Goal: Information Seeking & Learning: Learn about a topic

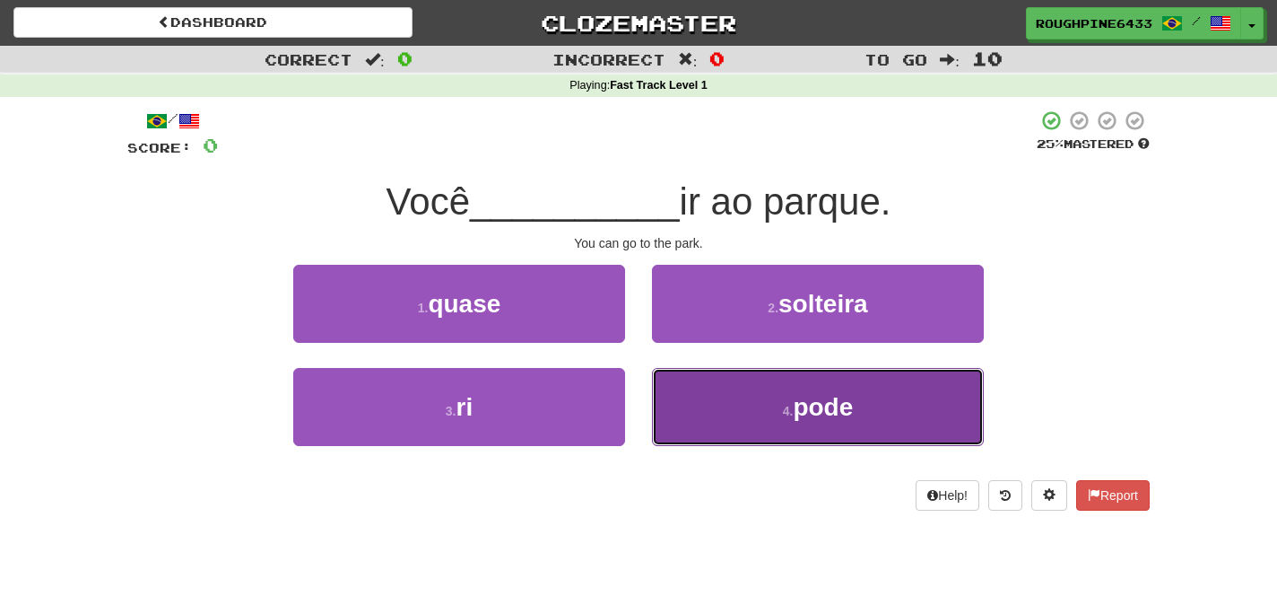
click at [827, 416] on span "pode" at bounding box center [823, 407] width 60 height 28
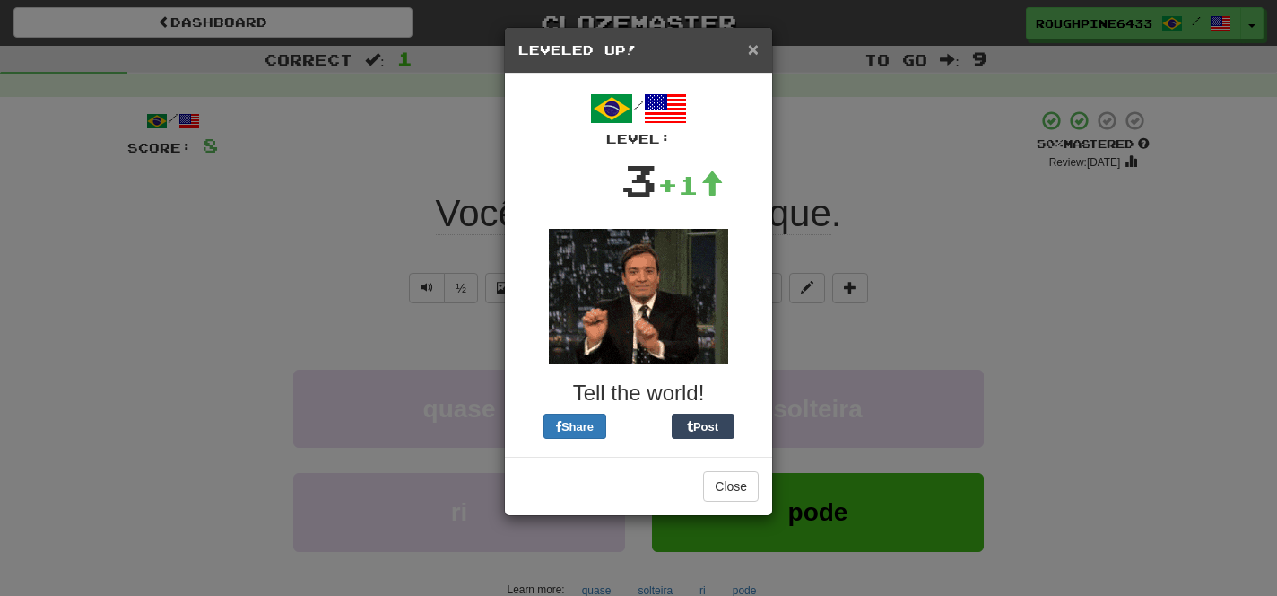
click at [753, 48] on span "×" at bounding box center [753, 49] width 11 height 21
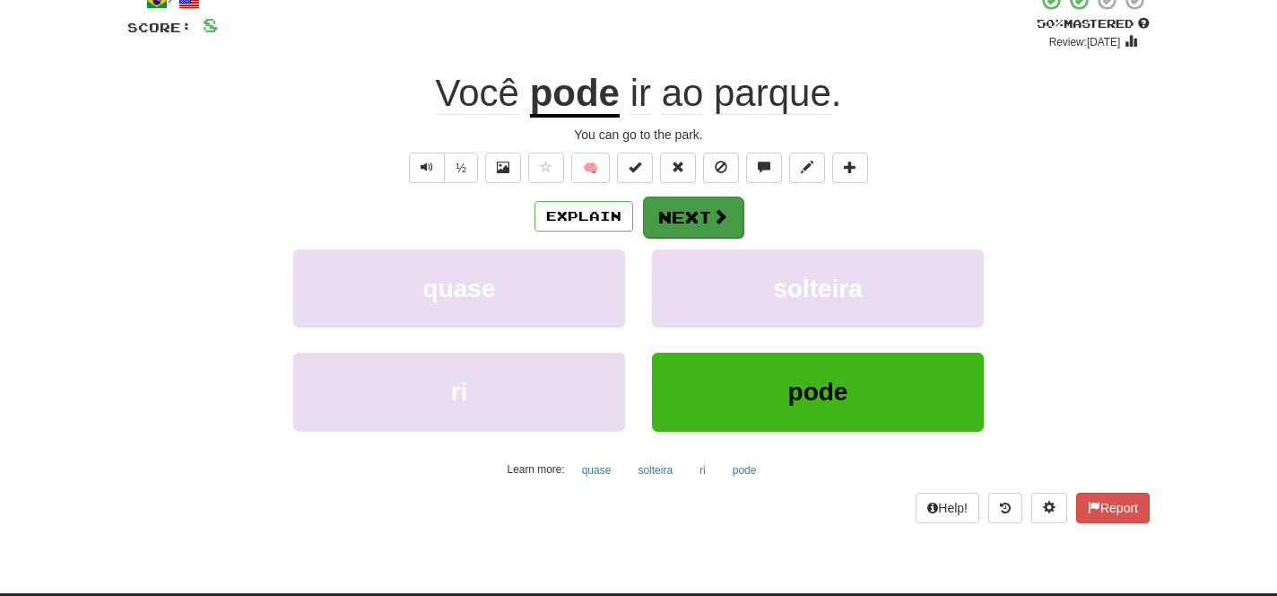
scroll to position [135, 0]
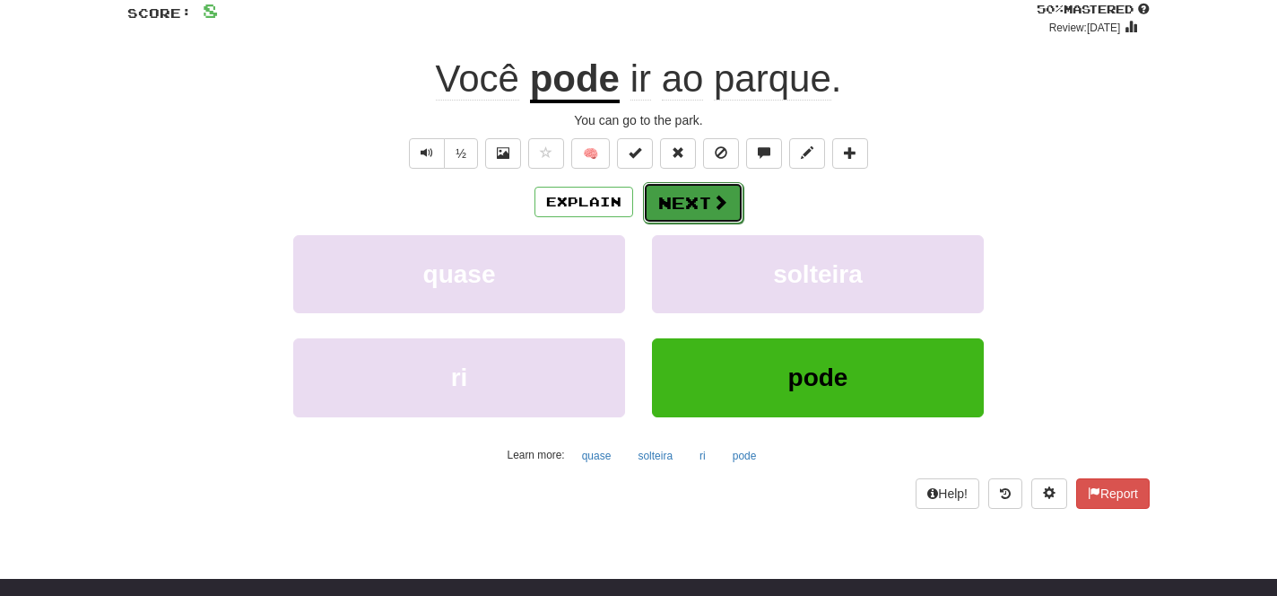
click at [689, 199] on button "Next" at bounding box center [693, 202] width 100 height 41
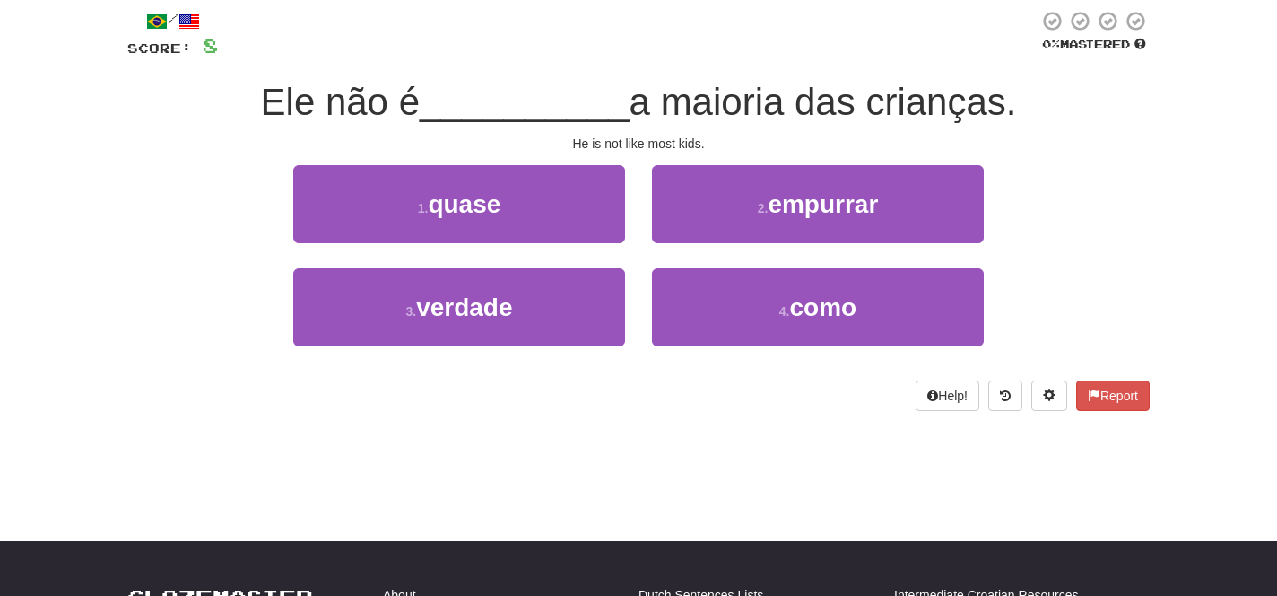
scroll to position [93, 0]
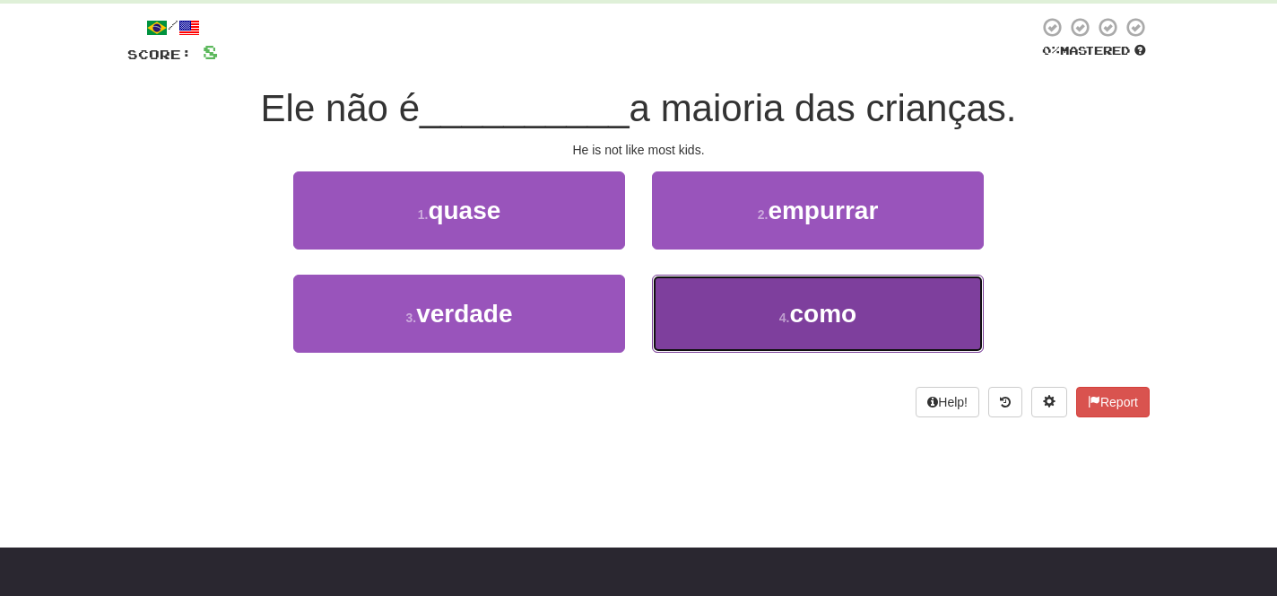
click at [715, 332] on button "4 . como" at bounding box center [818, 313] width 332 height 78
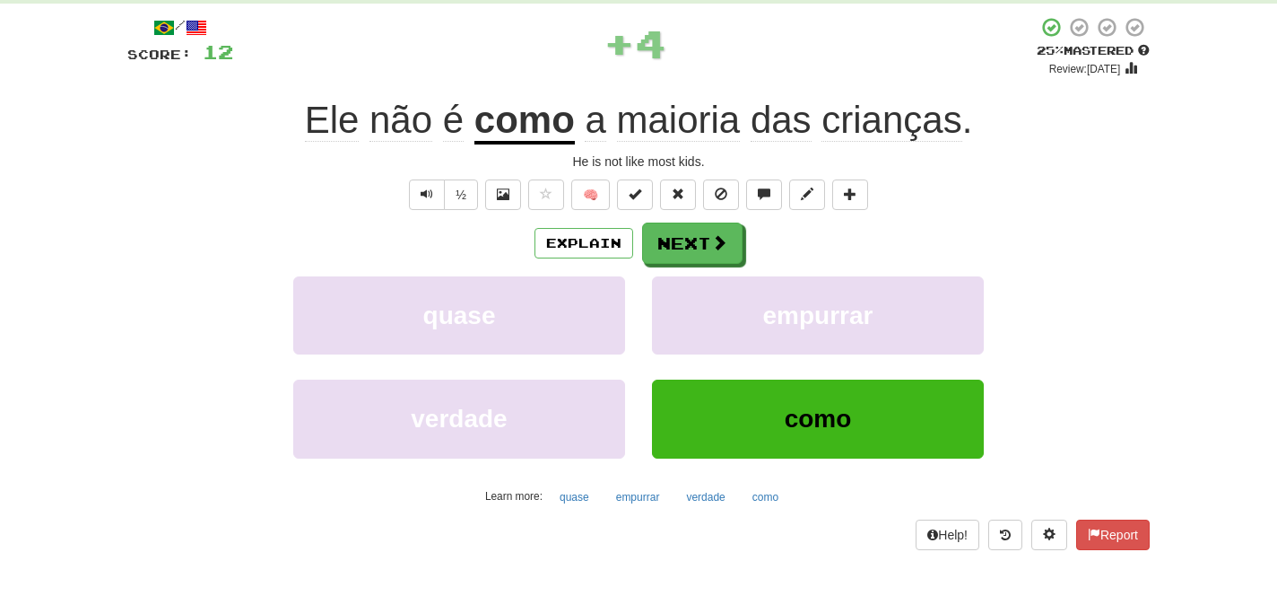
click at [911, 121] on span "crianças" at bounding box center [892, 120] width 140 height 43
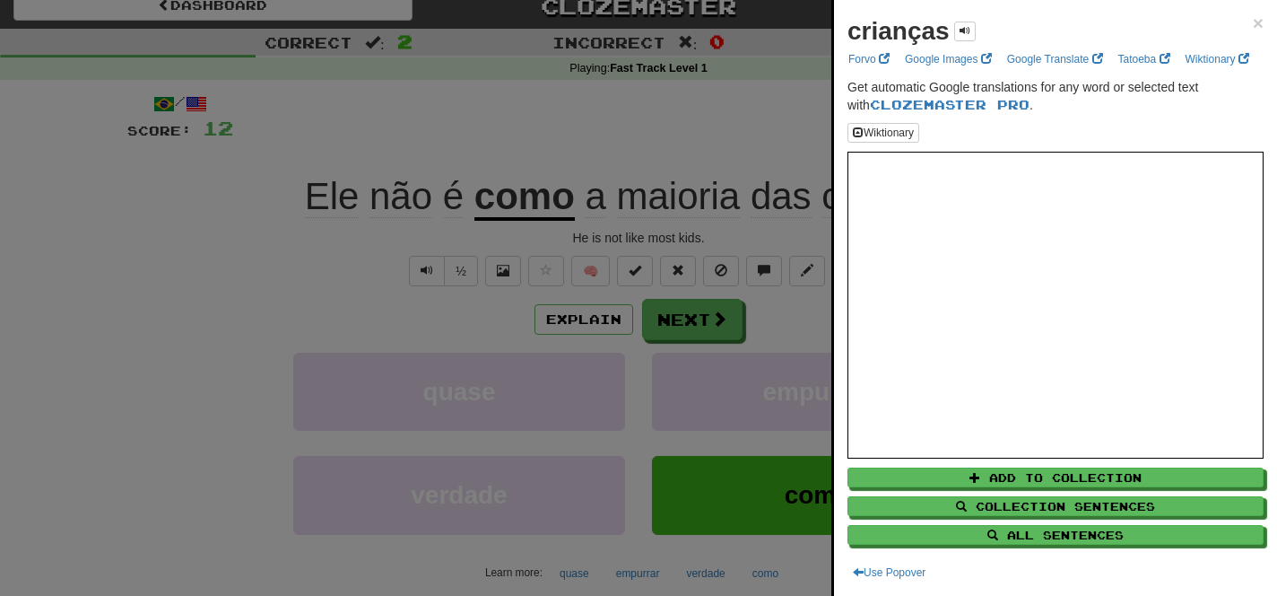
scroll to position [0, 0]
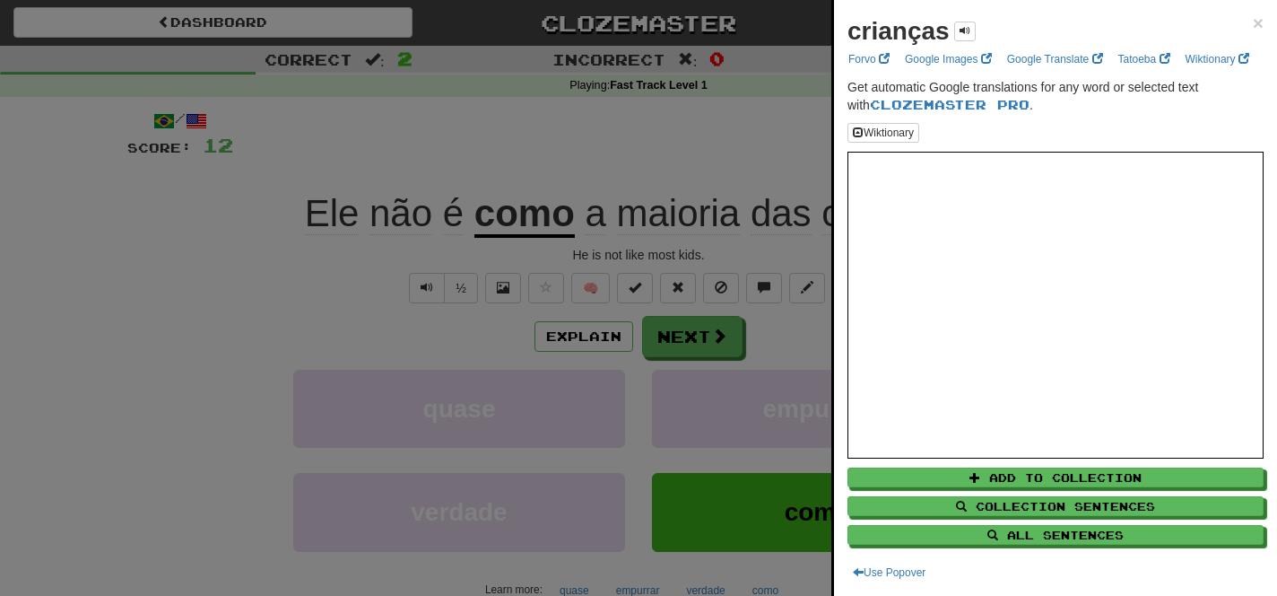
click at [781, 131] on div at bounding box center [638, 298] width 1277 height 596
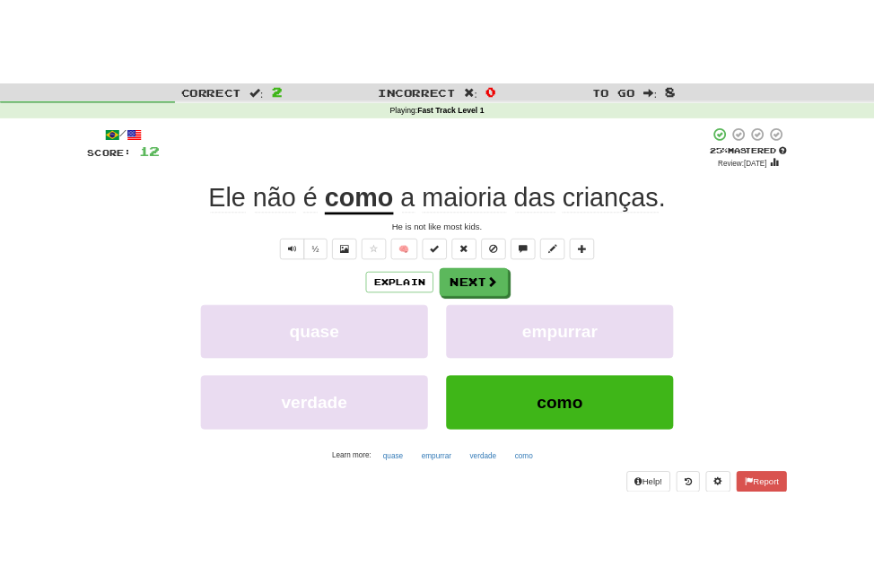
scroll to position [48, 0]
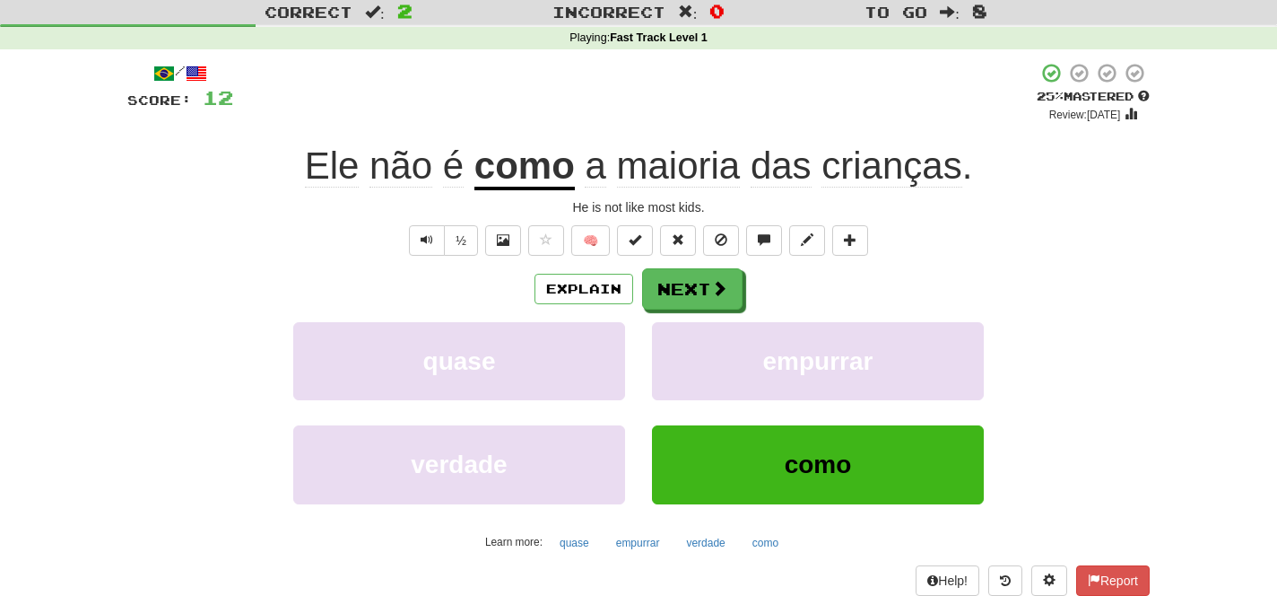
click at [670, 176] on span "maioria" at bounding box center [679, 165] width 124 height 43
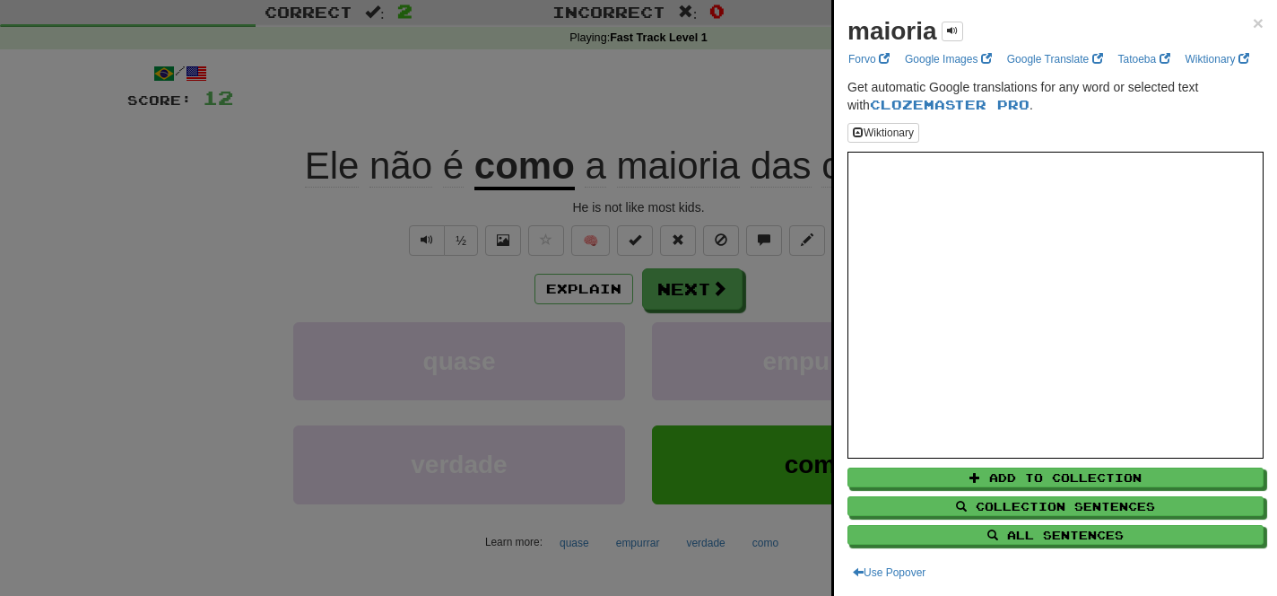
click at [718, 88] on div at bounding box center [638, 298] width 1277 height 596
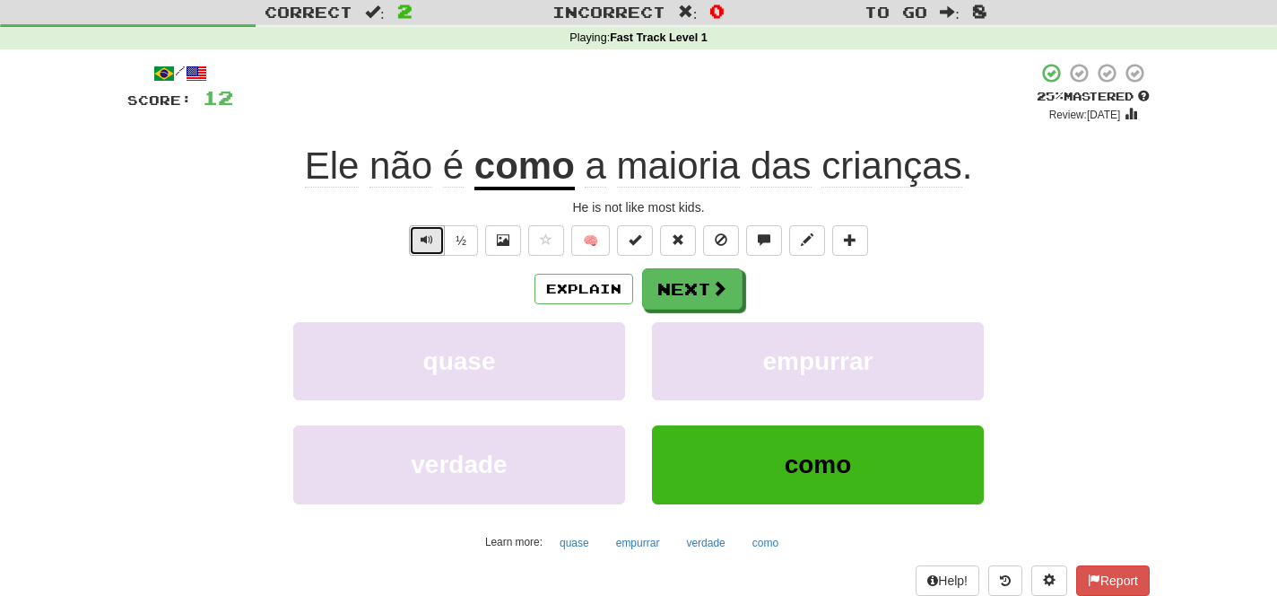
click at [429, 250] on button "Text-to-speech controls" at bounding box center [427, 240] width 36 height 30
click at [693, 302] on button "Next" at bounding box center [693, 289] width 100 height 41
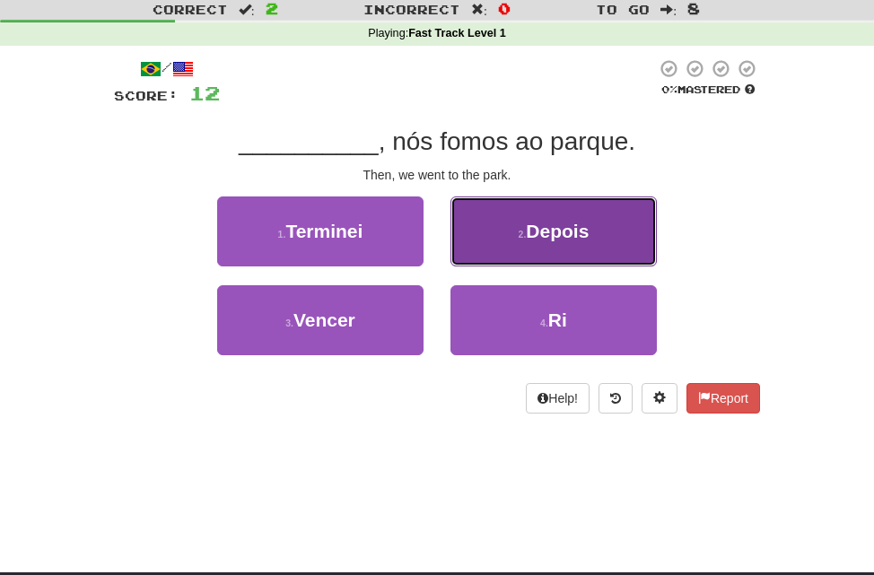
click at [576, 240] on span "Depois" at bounding box center [557, 231] width 63 height 21
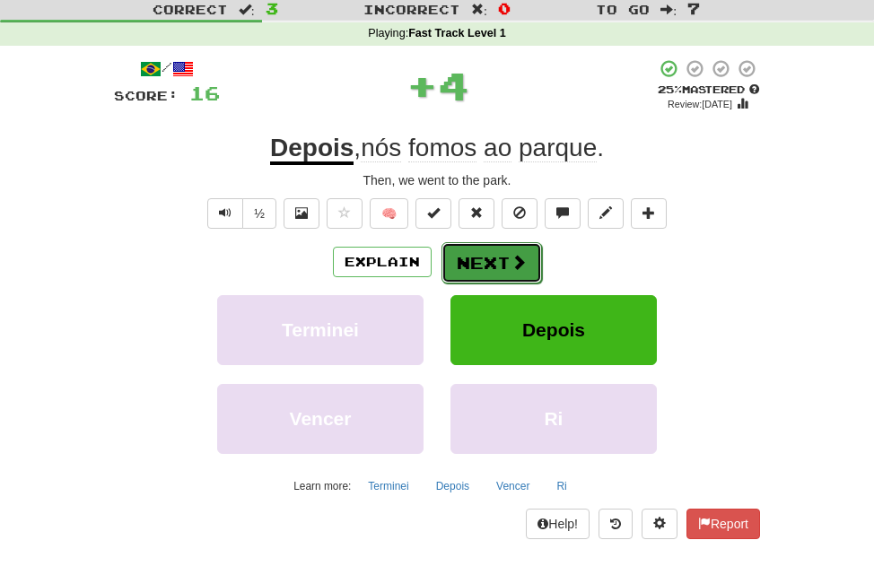
click at [511, 267] on span at bounding box center [518, 262] width 16 height 16
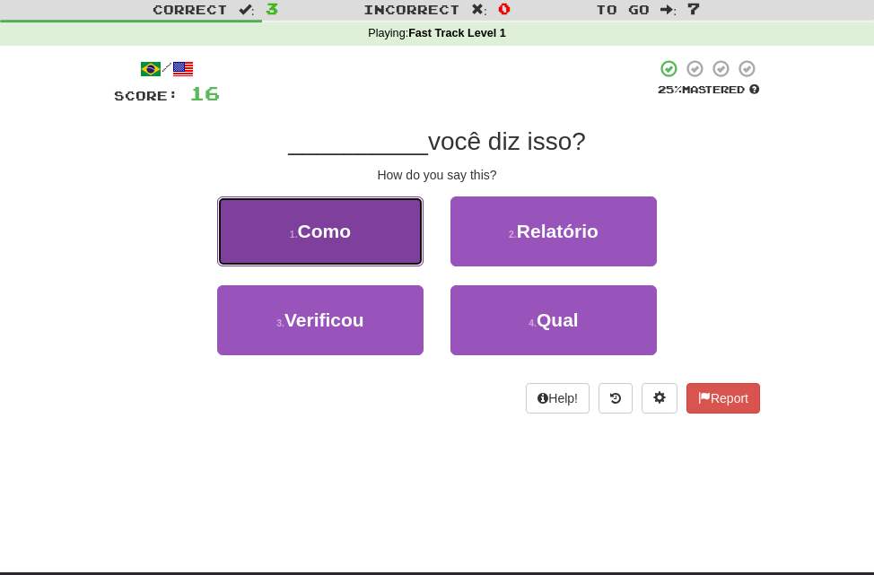
click at [378, 248] on button "1 . [GEOGRAPHIC_DATA]" at bounding box center [320, 231] width 206 height 70
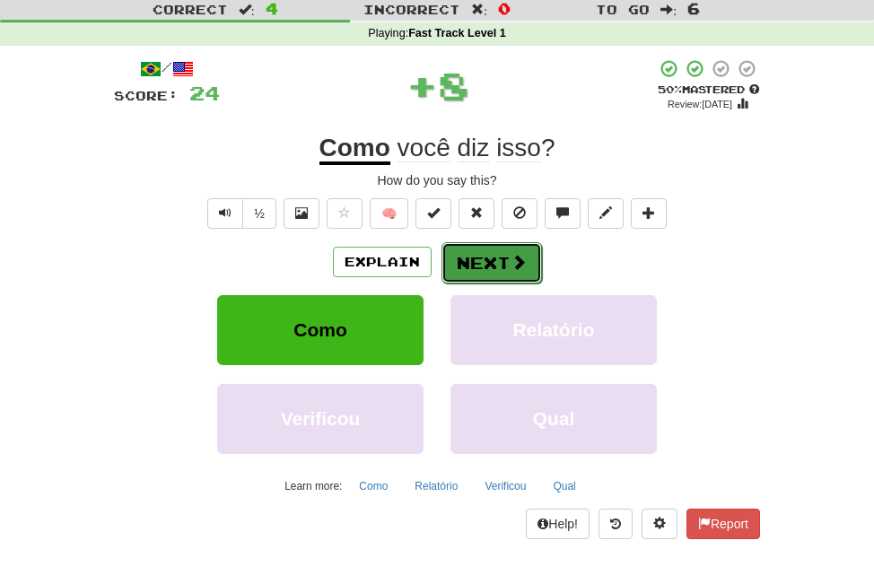
click at [507, 269] on button "Next" at bounding box center [491, 262] width 100 height 41
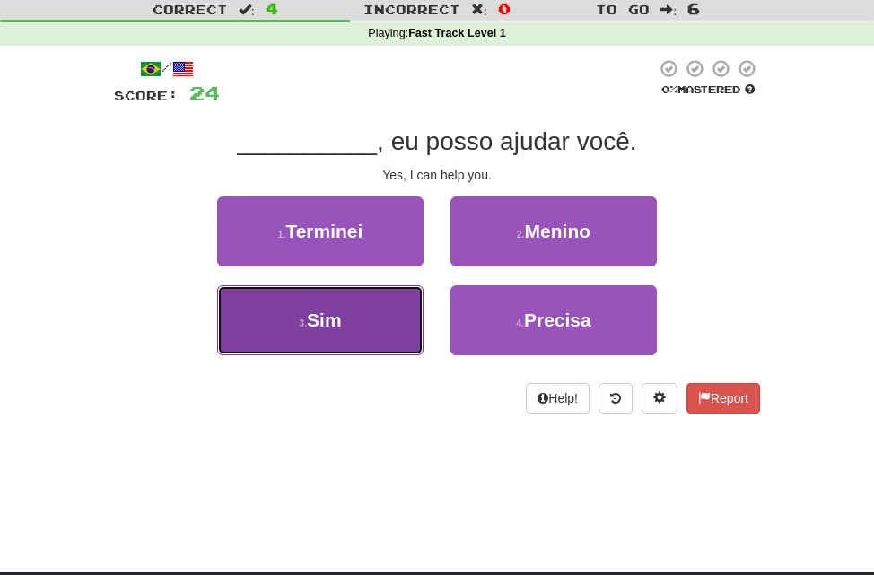
click at [372, 330] on button "3 . Sim" at bounding box center [320, 320] width 206 height 70
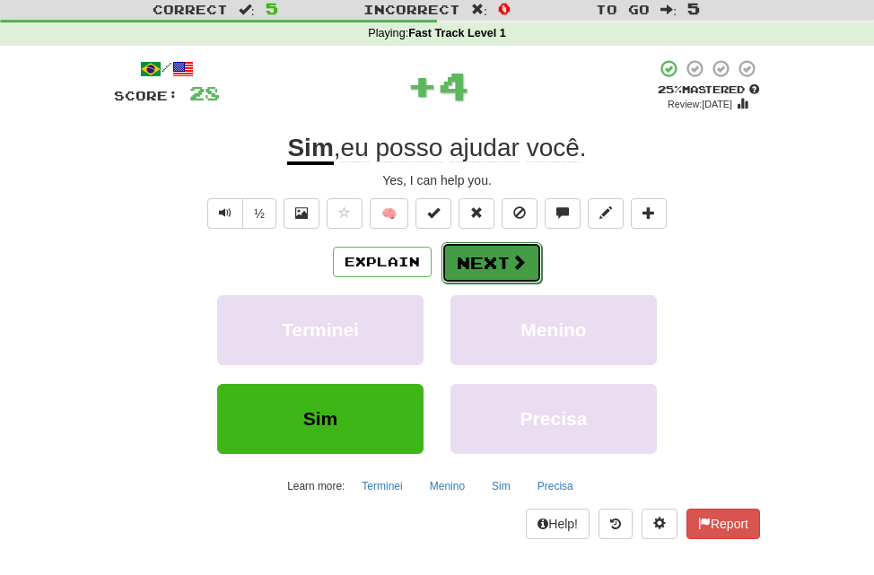
click at [502, 273] on button "Next" at bounding box center [491, 262] width 100 height 41
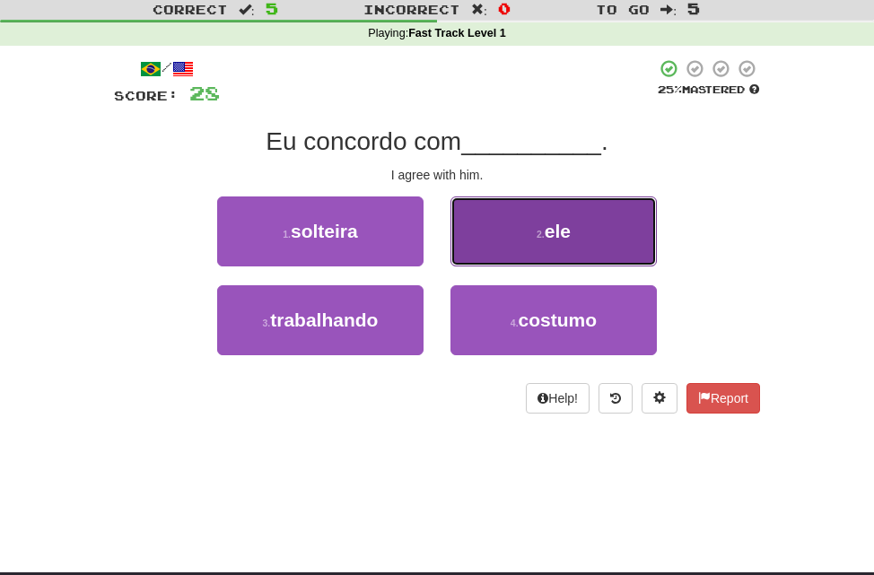
click at [546, 225] on span "ele" at bounding box center [557, 231] width 26 height 21
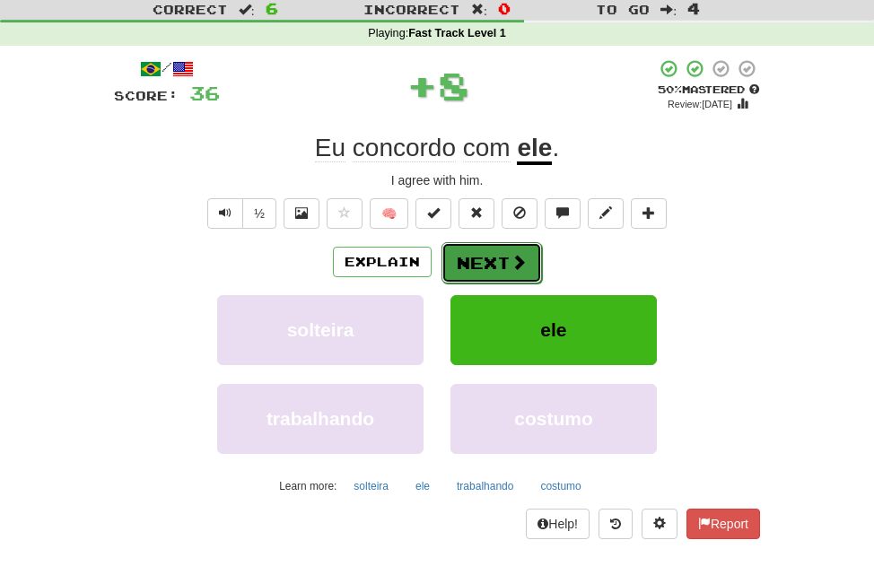
click at [473, 258] on button "Next" at bounding box center [491, 262] width 100 height 41
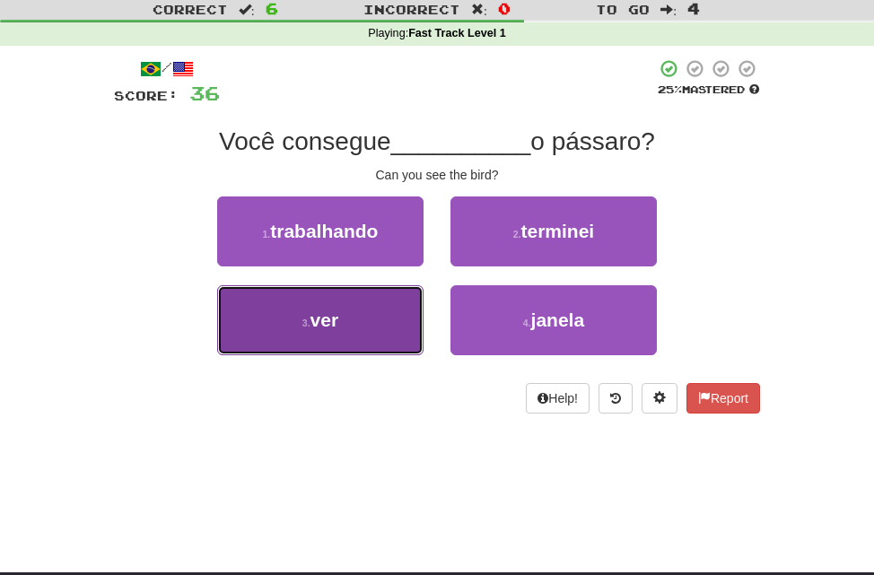
click at [370, 317] on button "3 . ver" at bounding box center [320, 320] width 206 height 70
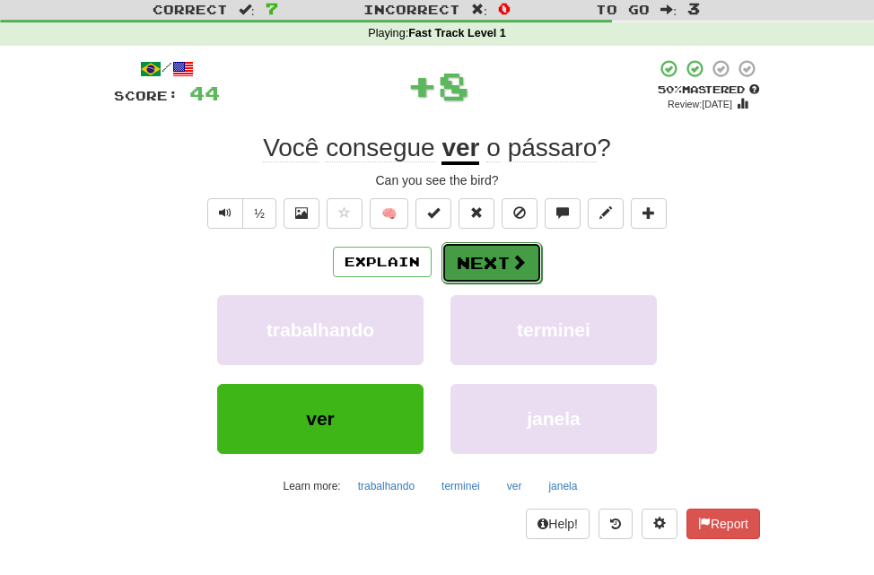
click at [499, 264] on button "Next" at bounding box center [491, 262] width 100 height 41
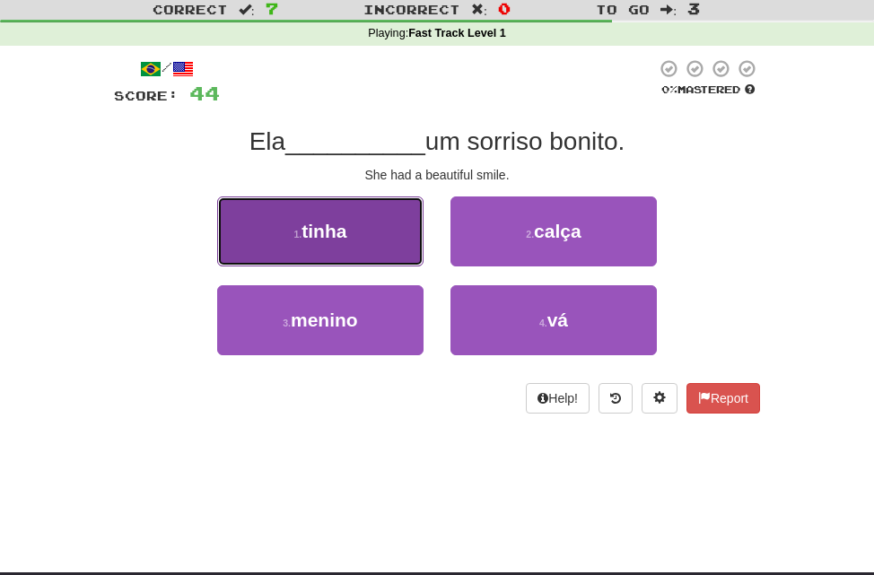
click at [367, 224] on button "1 . tinha" at bounding box center [320, 231] width 206 height 70
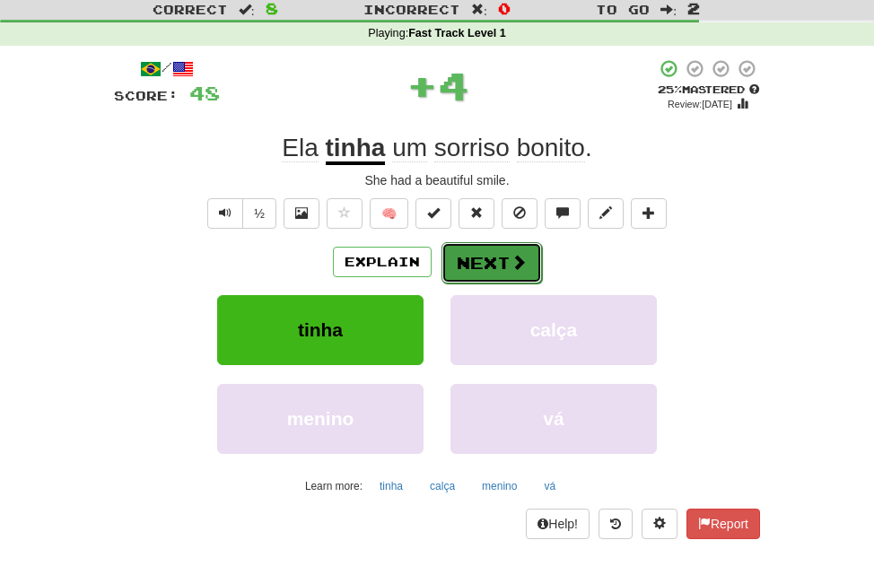
click at [494, 249] on button "Next" at bounding box center [491, 262] width 100 height 41
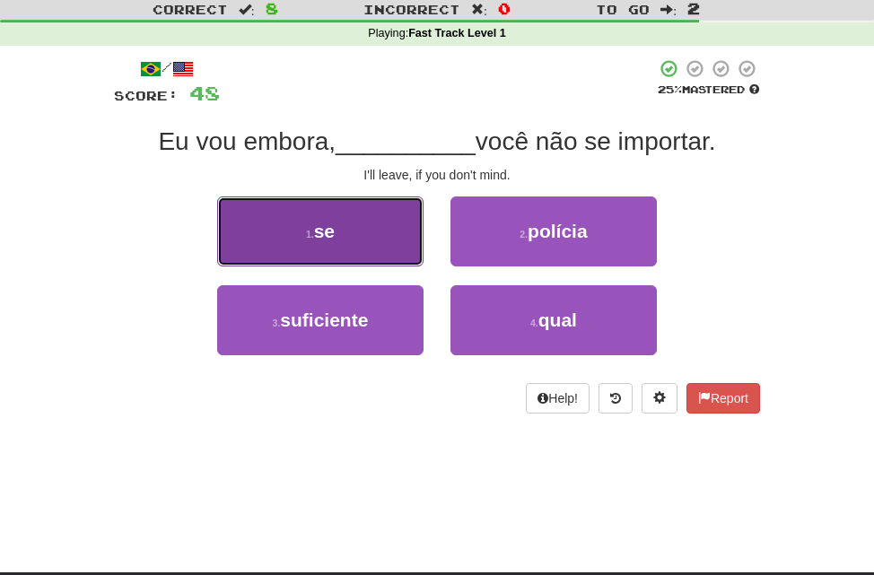
click at [319, 235] on span "se" at bounding box center [324, 231] width 21 height 21
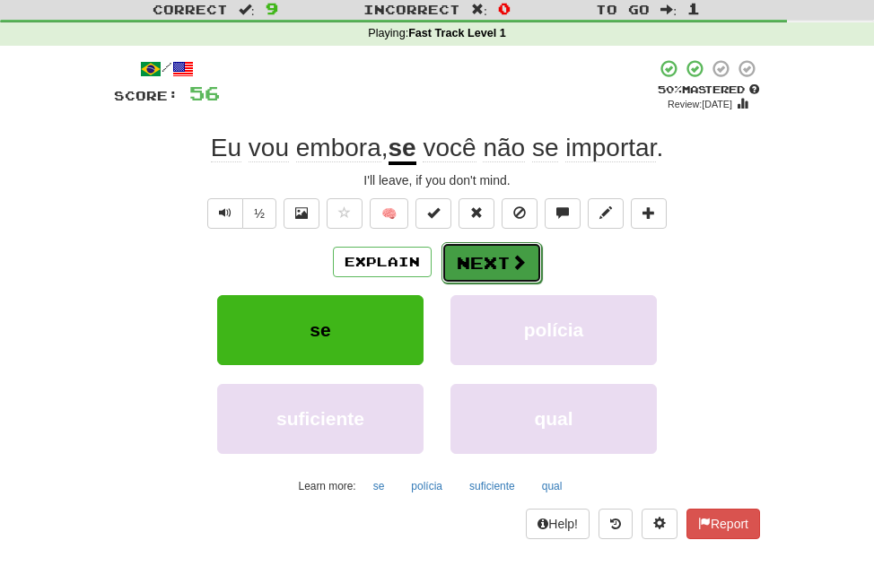
click at [481, 267] on button "Next" at bounding box center [491, 262] width 100 height 41
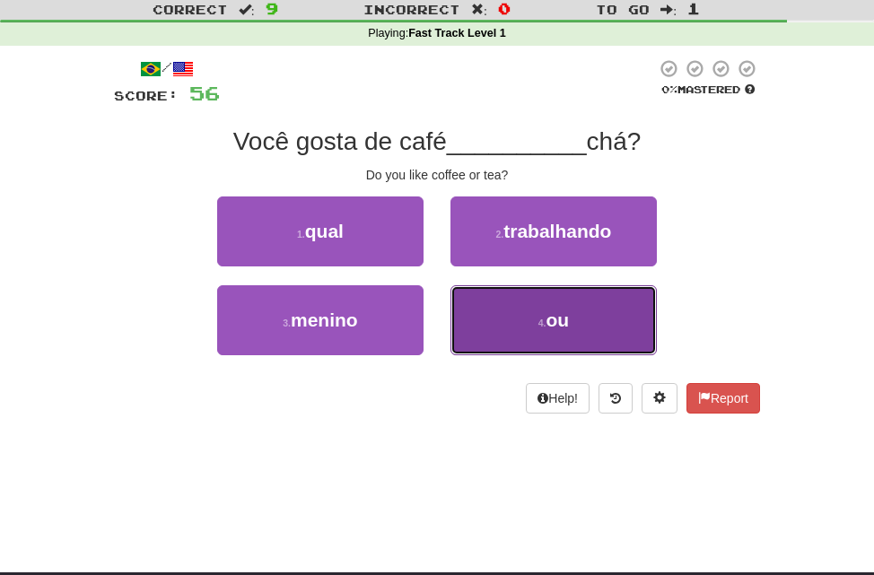
click at [551, 334] on button "4 . ou" at bounding box center [553, 320] width 206 height 70
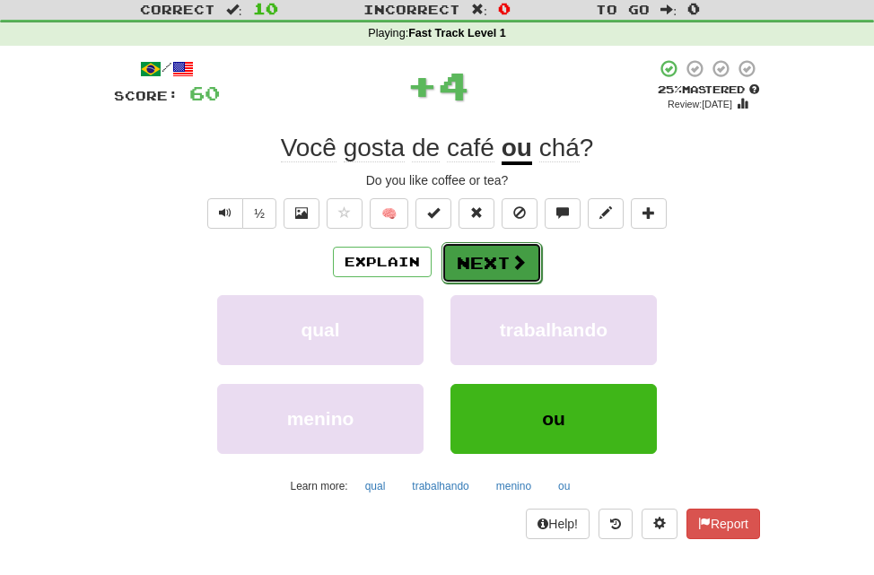
click at [480, 260] on button "Next" at bounding box center [491, 262] width 100 height 41
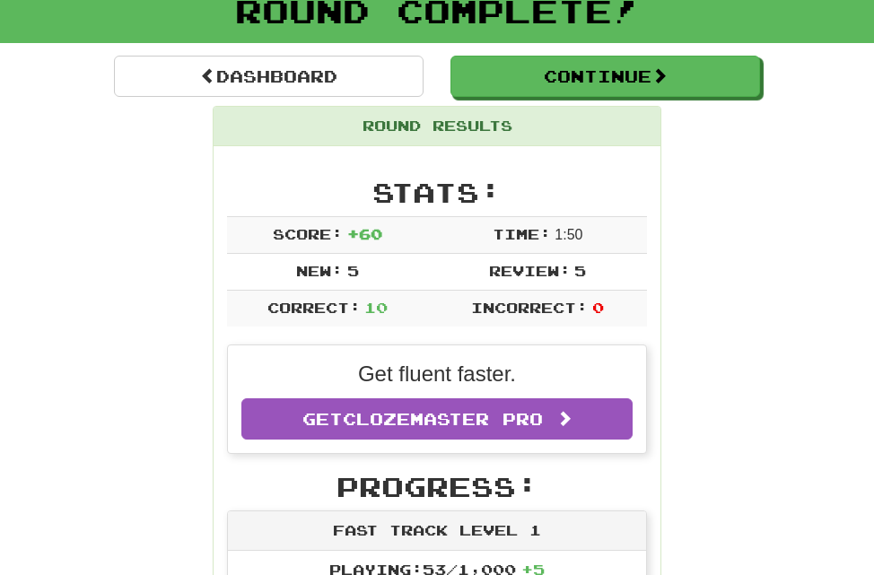
scroll to position [120, 0]
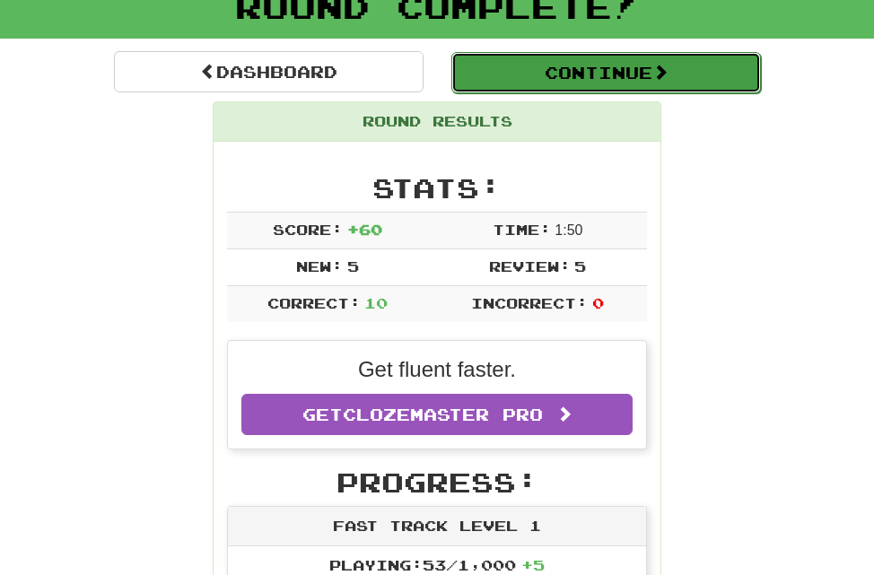
click at [603, 79] on button "Continue" at bounding box center [605, 72] width 309 height 41
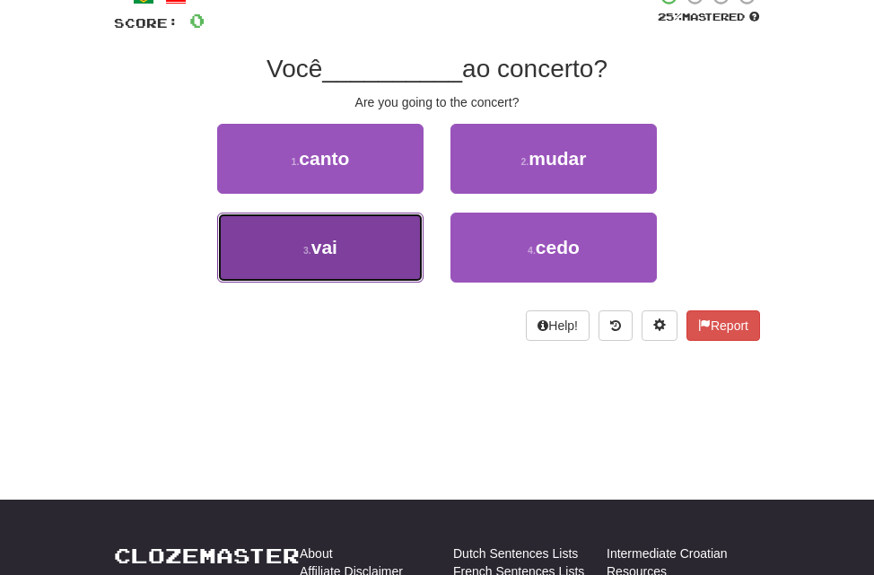
click at [347, 239] on button "3 . vai" at bounding box center [320, 248] width 206 height 70
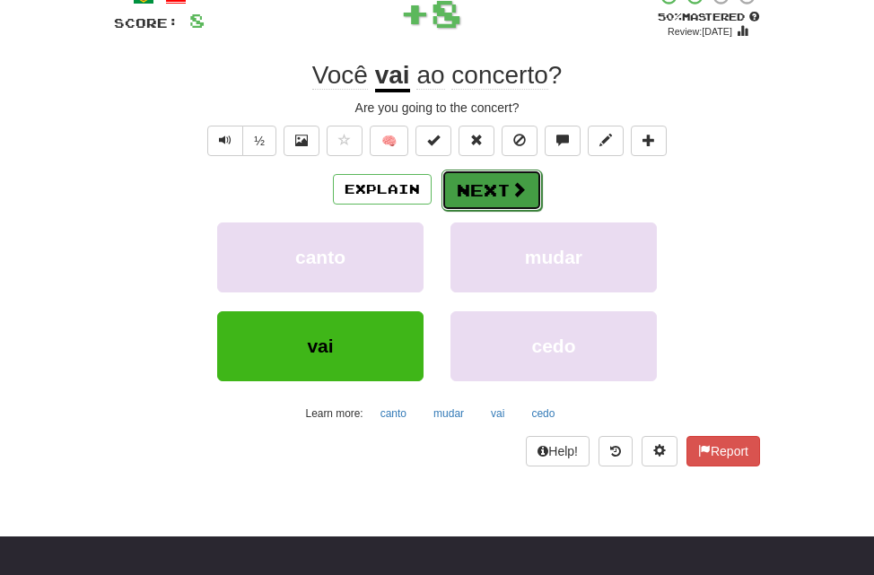
click at [484, 198] on button "Next" at bounding box center [491, 190] width 100 height 41
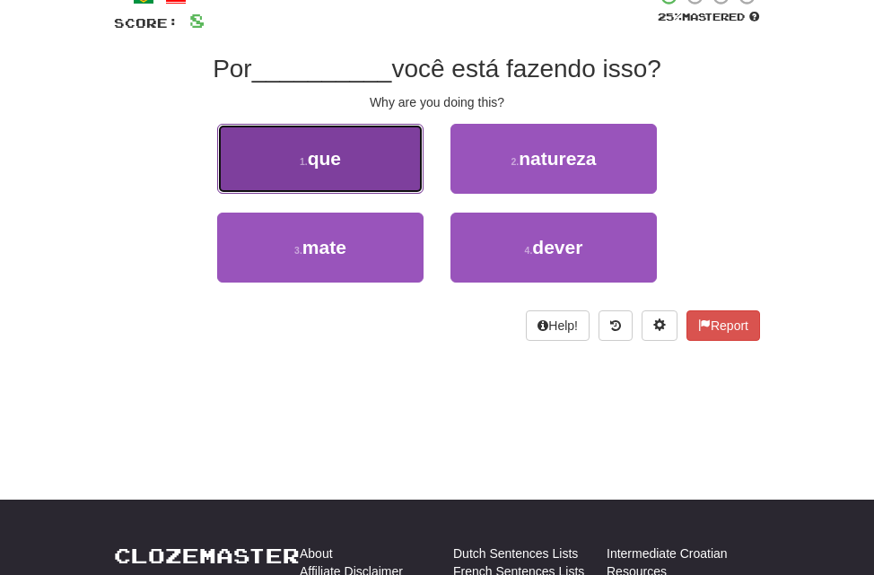
click at [340, 149] on span "que" at bounding box center [324, 158] width 33 height 21
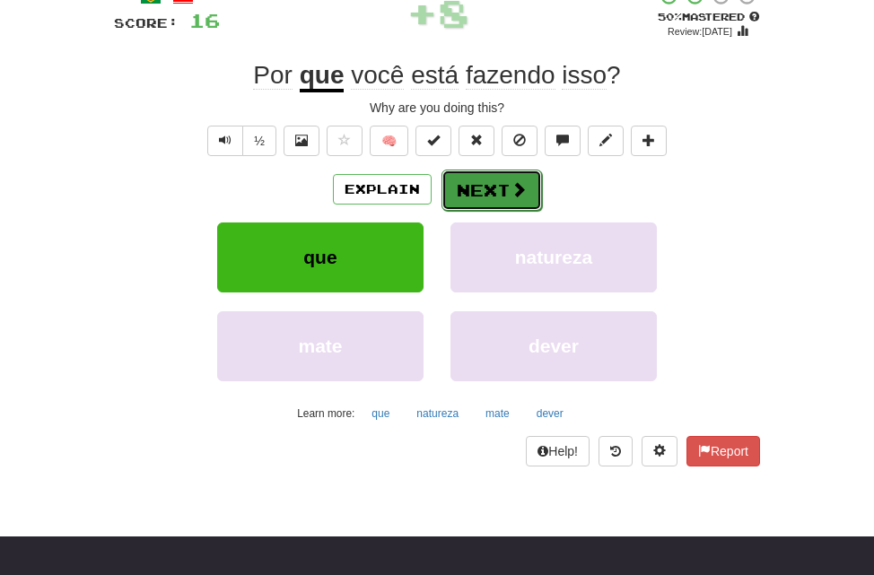
click at [486, 196] on button "Next" at bounding box center [491, 190] width 100 height 41
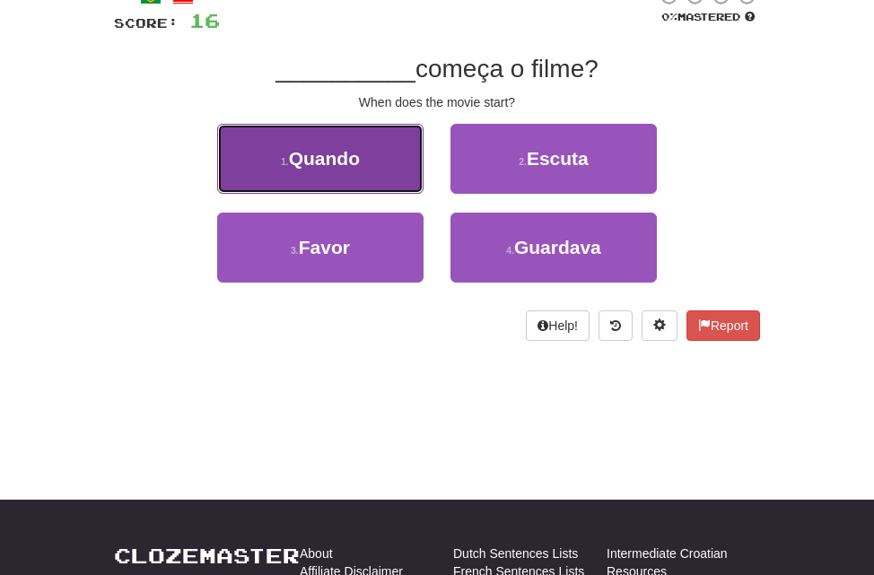
click at [367, 164] on button "1 . Quando" at bounding box center [320, 159] width 206 height 70
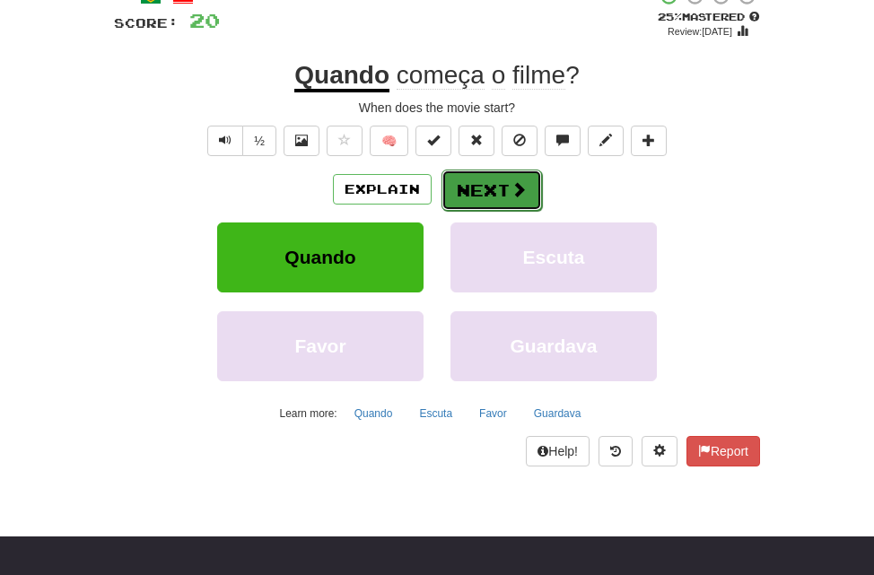
click at [493, 187] on button "Next" at bounding box center [491, 190] width 100 height 41
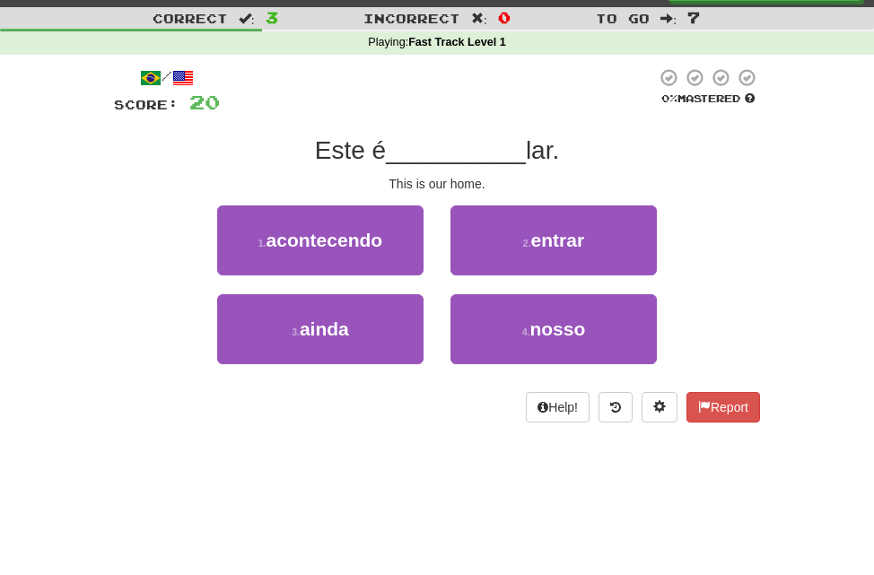
scroll to position [34, 0]
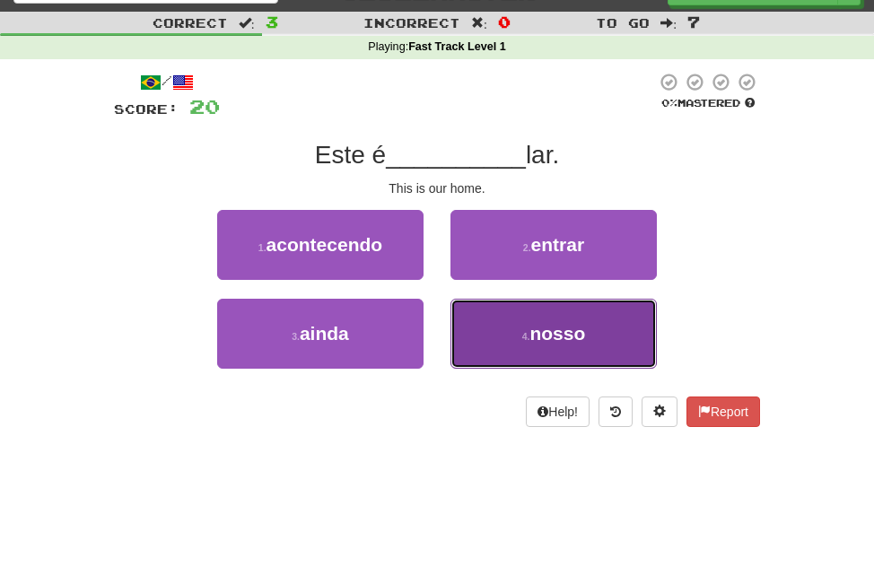
click at [509, 343] on button "4 . nosso" at bounding box center [553, 334] width 206 height 70
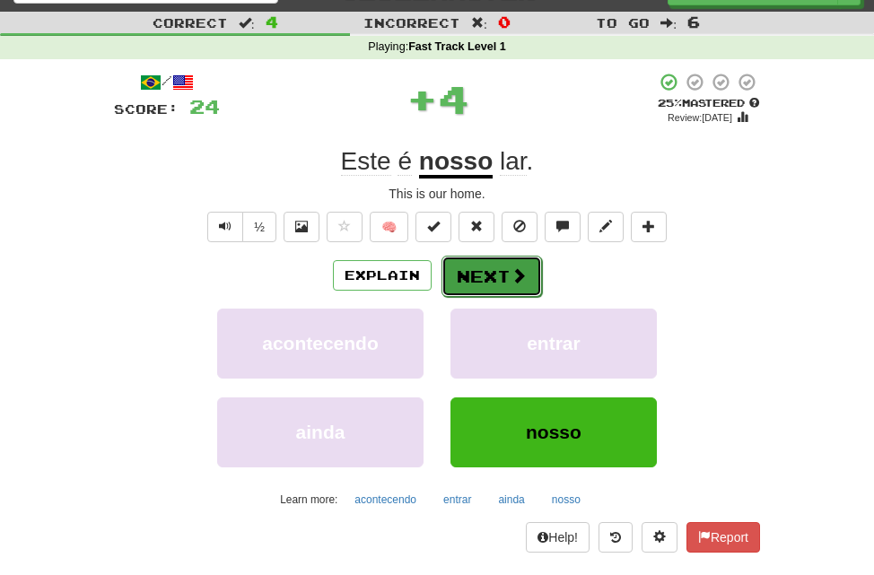
click at [469, 284] on button "Next" at bounding box center [491, 276] width 100 height 41
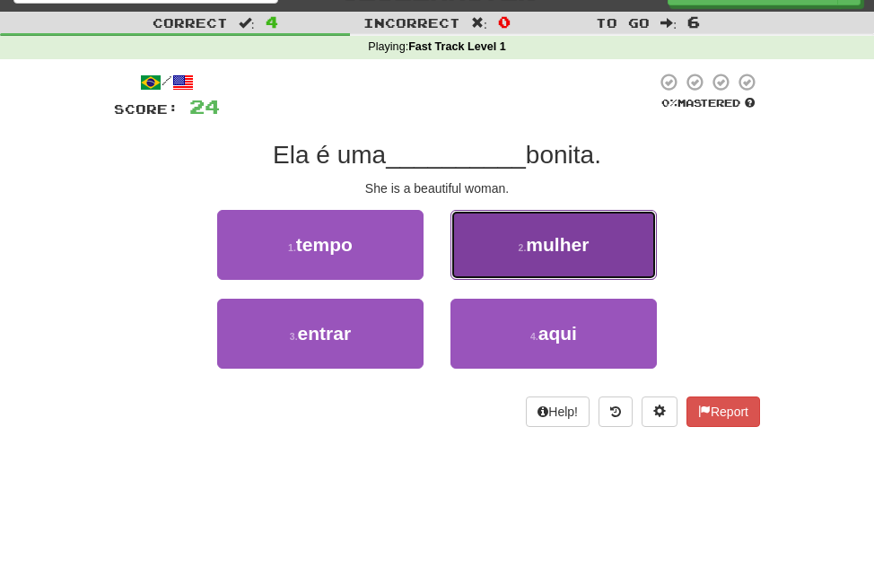
click at [509, 243] on button "2 . mulher" at bounding box center [553, 245] width 206 height 70
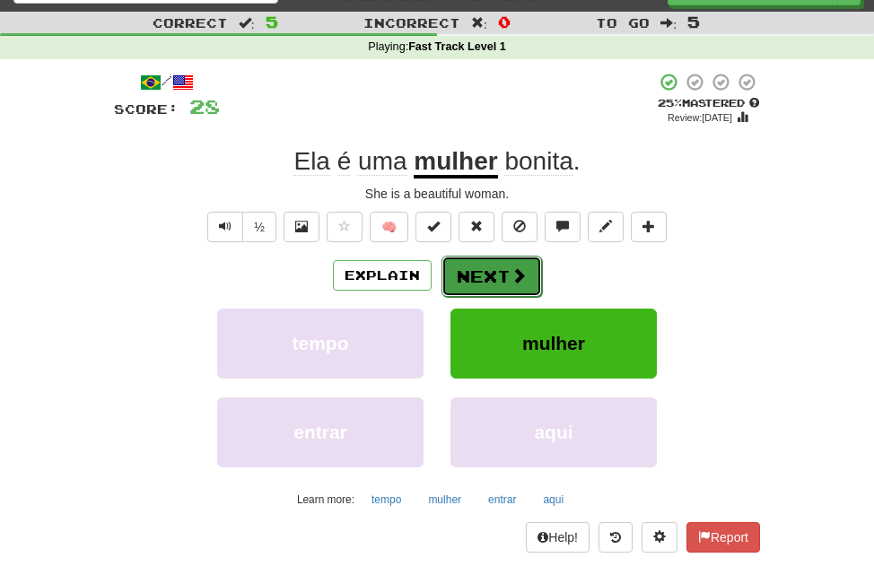
click at [489, 279] on button "Next" at bounding box center [491, 276] width 100 height 41
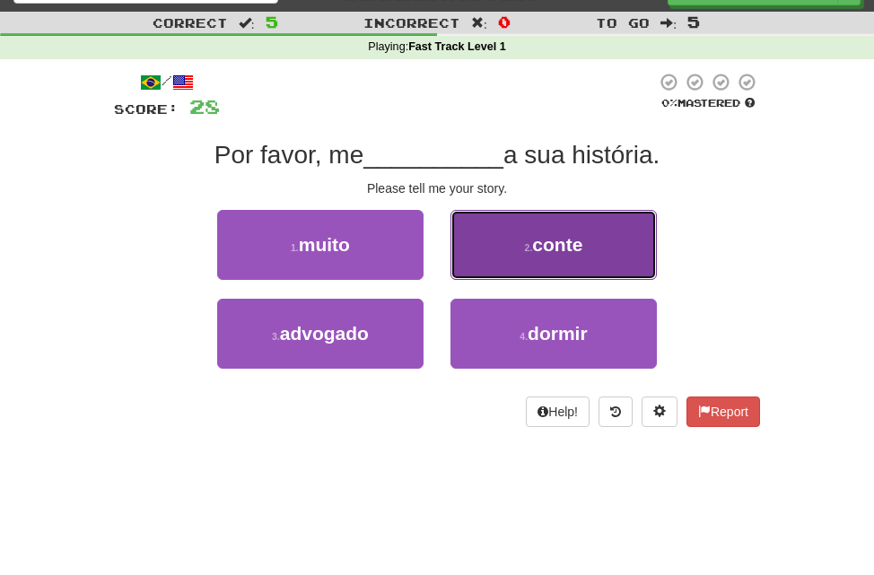
click at [533, 235] on span "conte" at bounding box center [557, 244] width 50 height 21
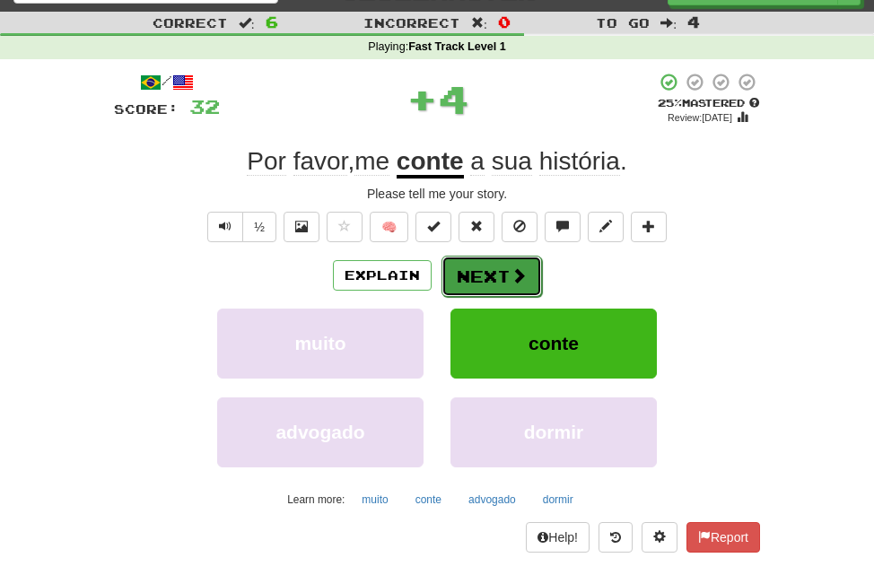
click at [489, 281] on button "Next" at bounding box center [491, 276] width 100 height 41
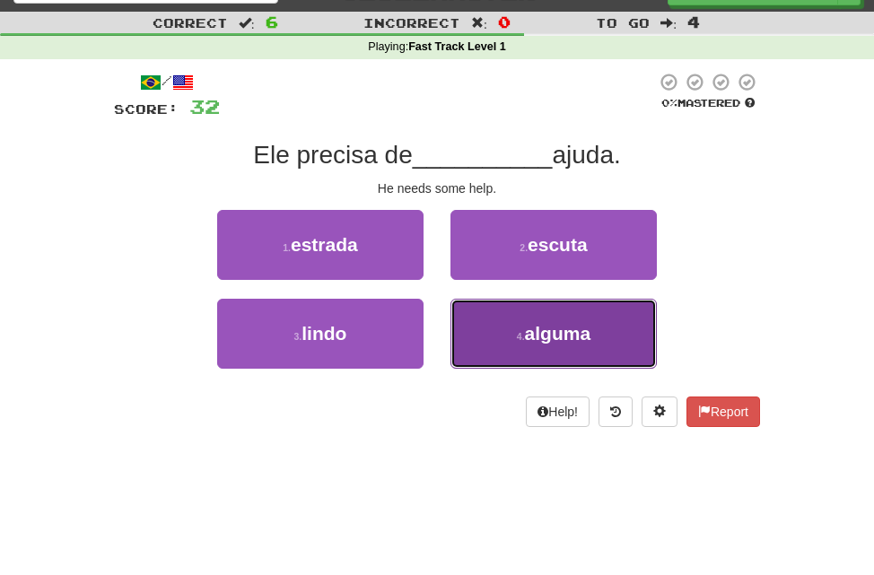
click at [597, 335] on button "4 . alguma" at bounding box center [553, 334] width 206 height 70
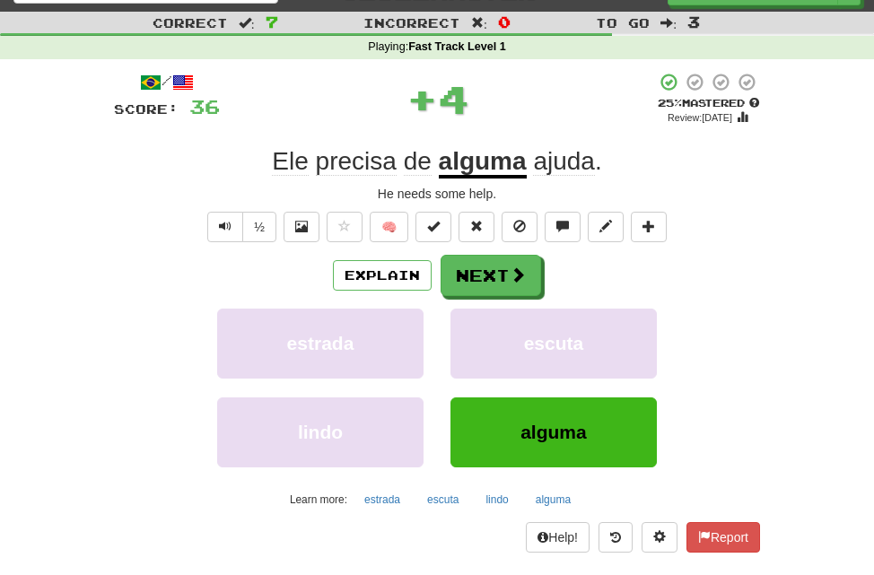
click at [506, 167] on u "alguma" at bounding box center [483, 162] width 88 height 31
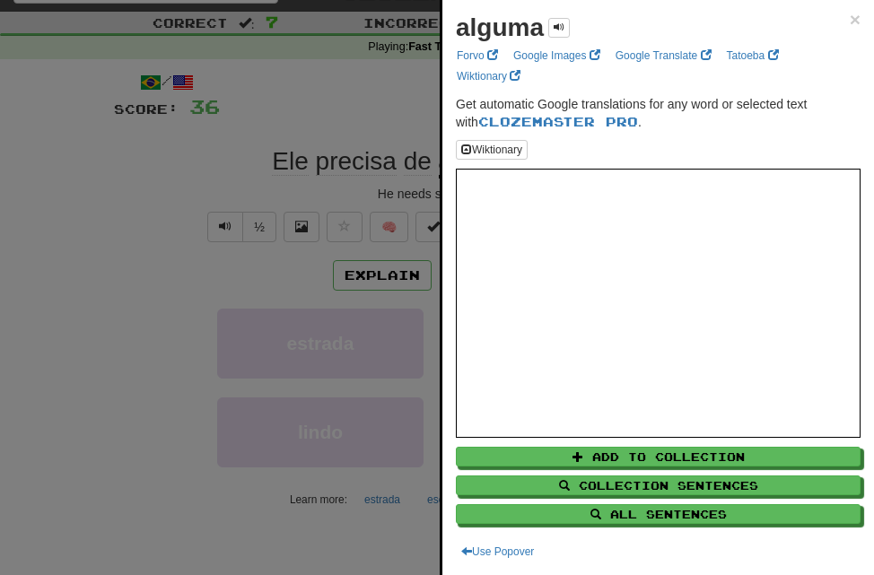
scroll to position [0, 0]
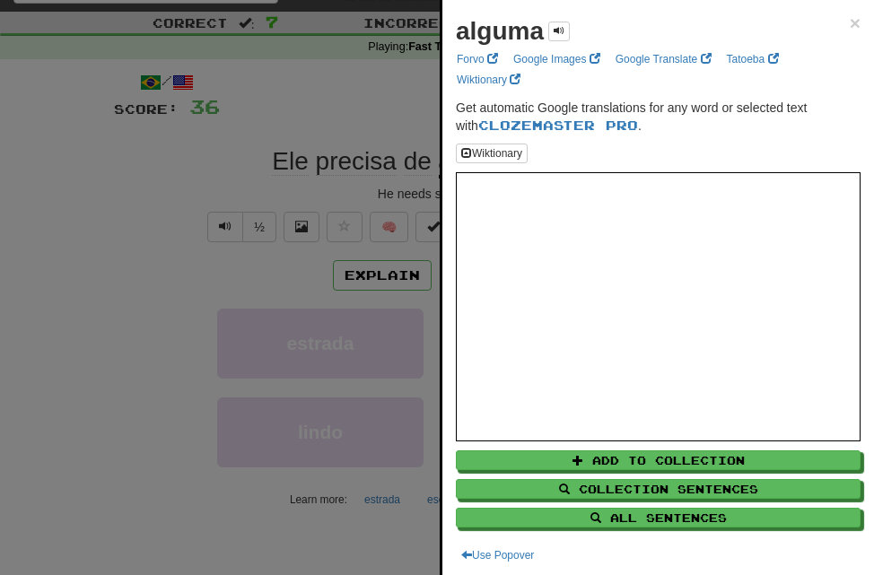
click at [255, 223] on div at bounding box center [437, 287] width 874 height 575
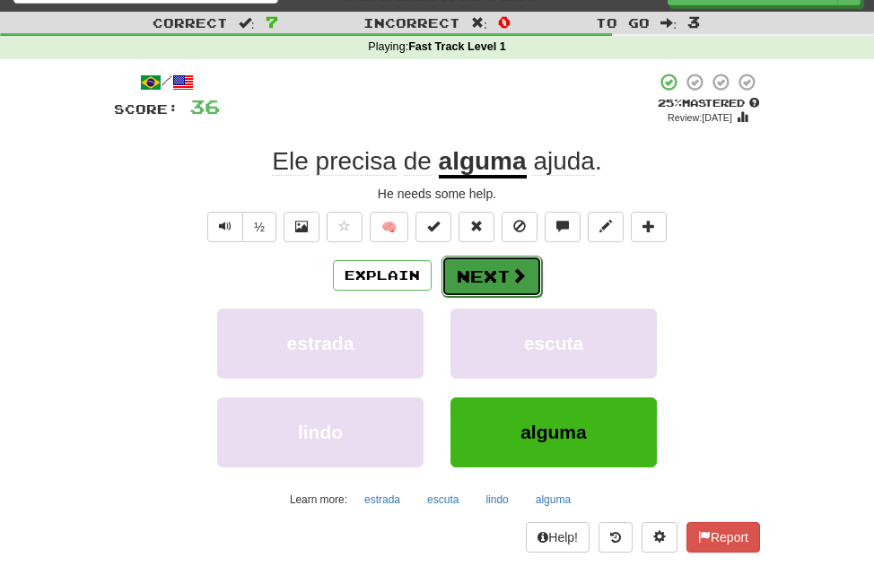
click at [491, 274] on button "Next" at bounding box center [491, 276] width 100 height 41
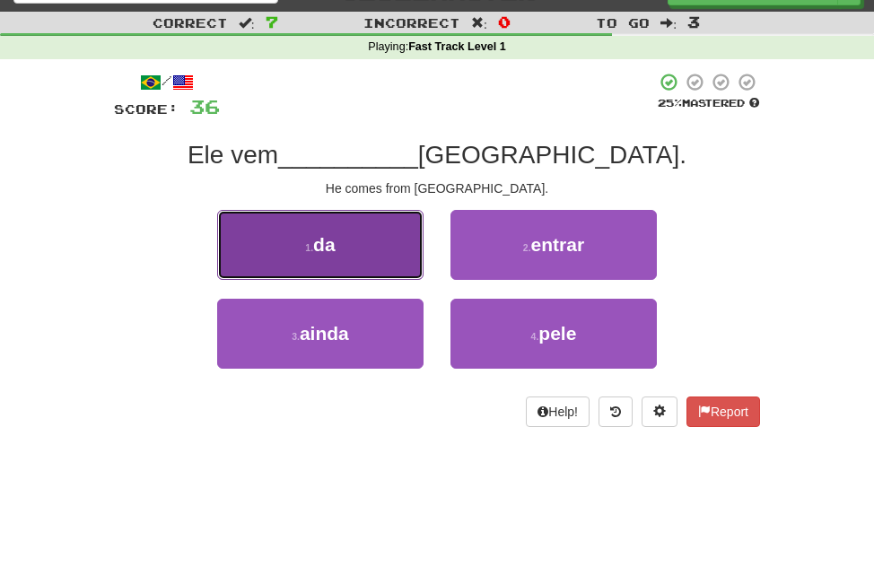
click at [312, 245] on small "1 ." at bounding box center [309, 247] width 8 height 11
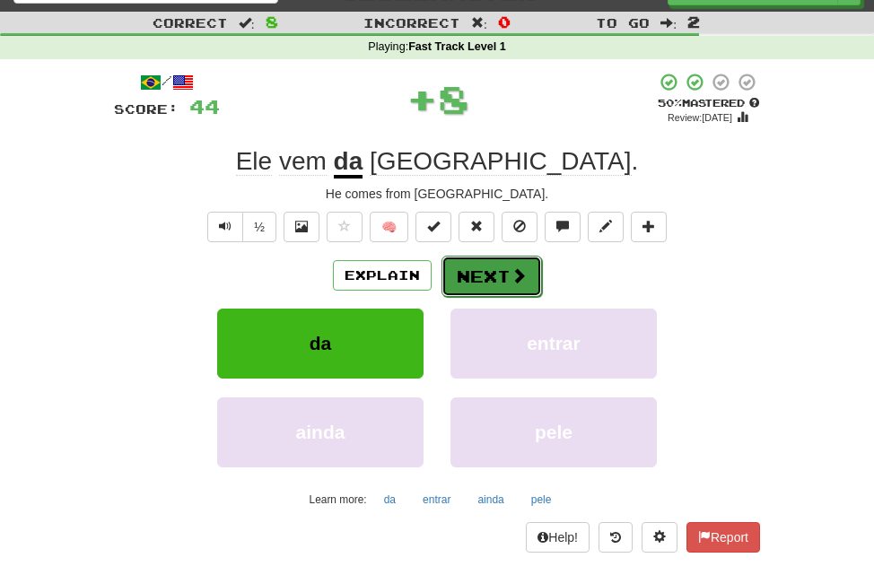
click at [473, 277] on button "Next" at bounding box center [491, 276] width 100 height 41
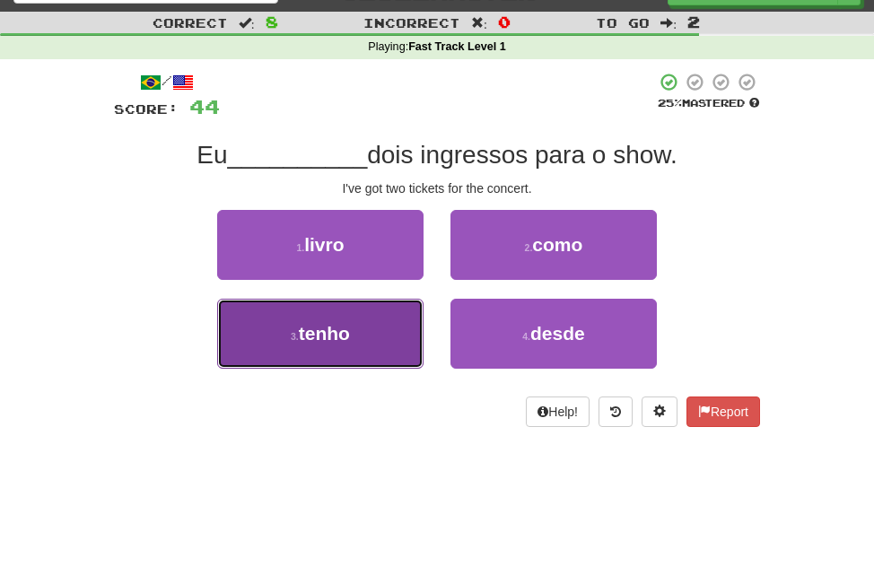
click at [320, 326] on span "tenho" at bounding box center [324, 333] width 51 height 21
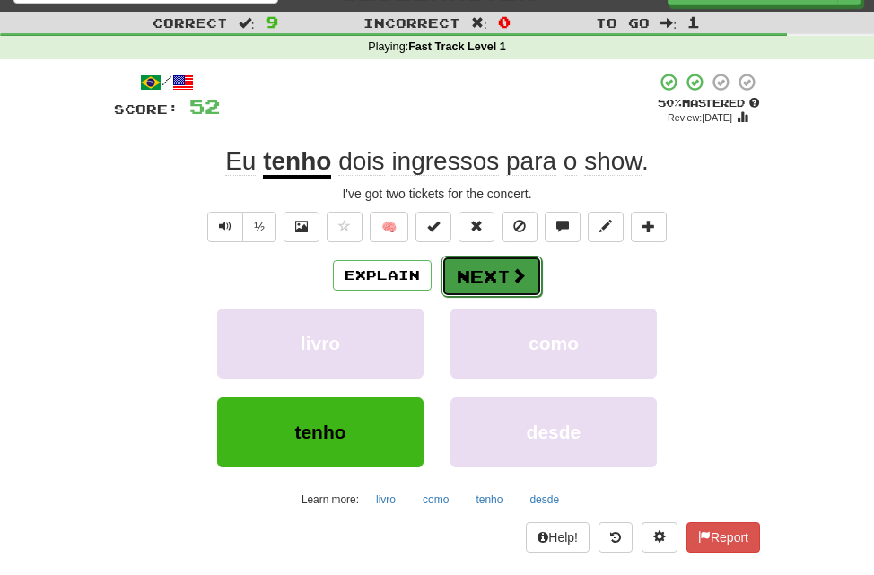
click at [471, 278] on button "Next" at bounding box center [491, 276] width 100 height 41
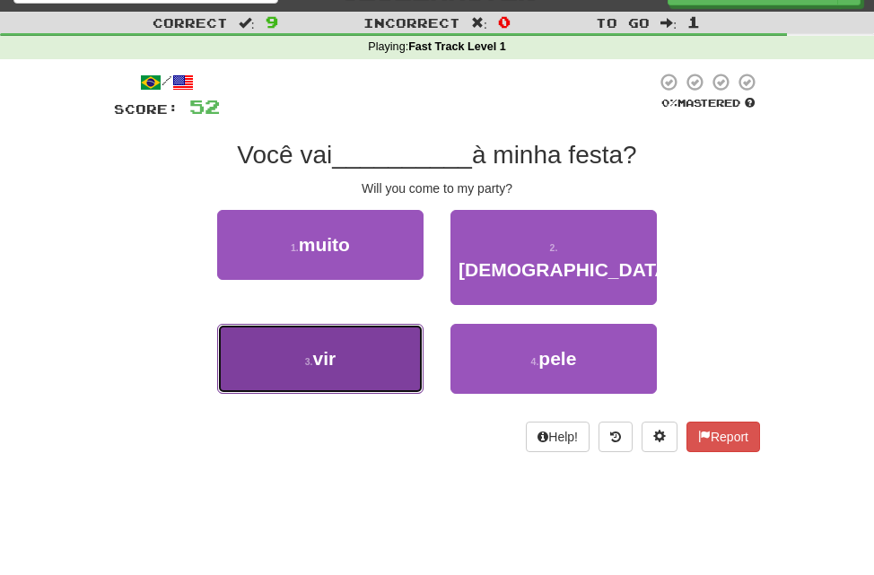
click at [383, 332] on button "3 . vir" at bounding box center [320, 359] width 206 height 70
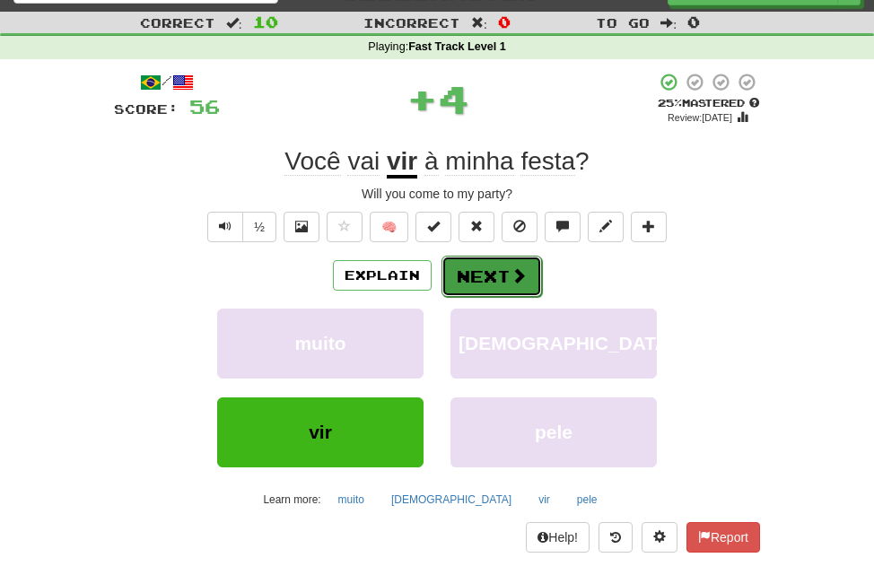
click at [477, 276] on button "Next" at bounding box center [491, 276] width 100 height 41
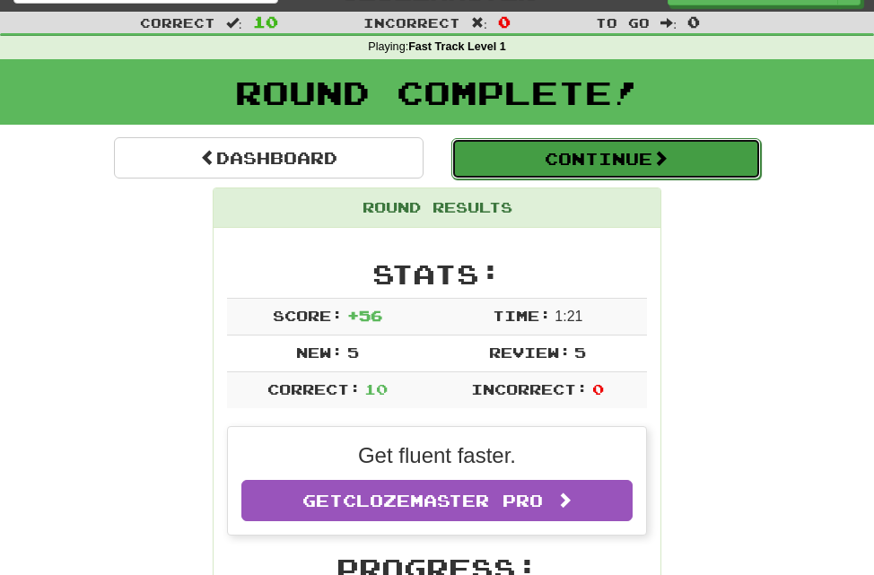
click at [512, 157] on button "Continue" at bounding box center [605, 158] width 309 height 41
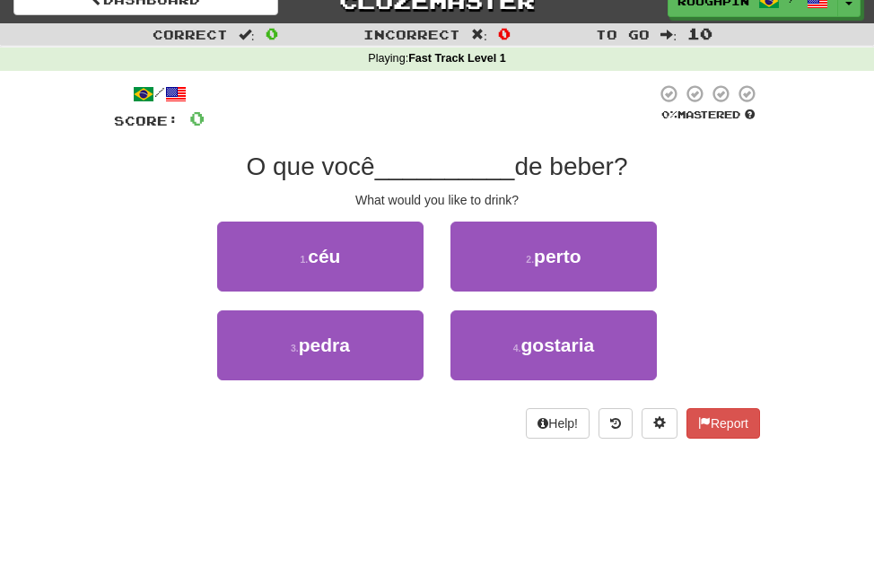
scroll to position [26, 0]
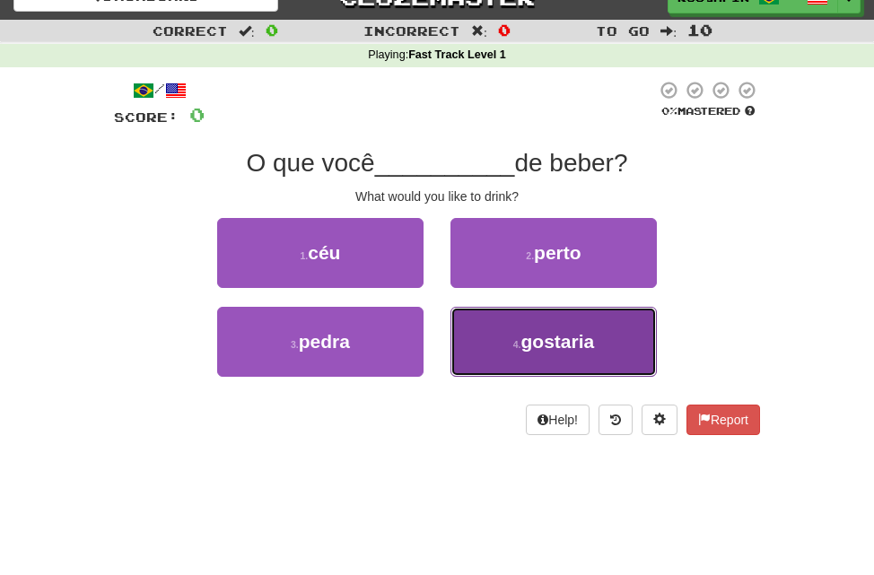
click at [531, 350] on span "gostaria" at bounding box center [557, 341] width 74 height 21
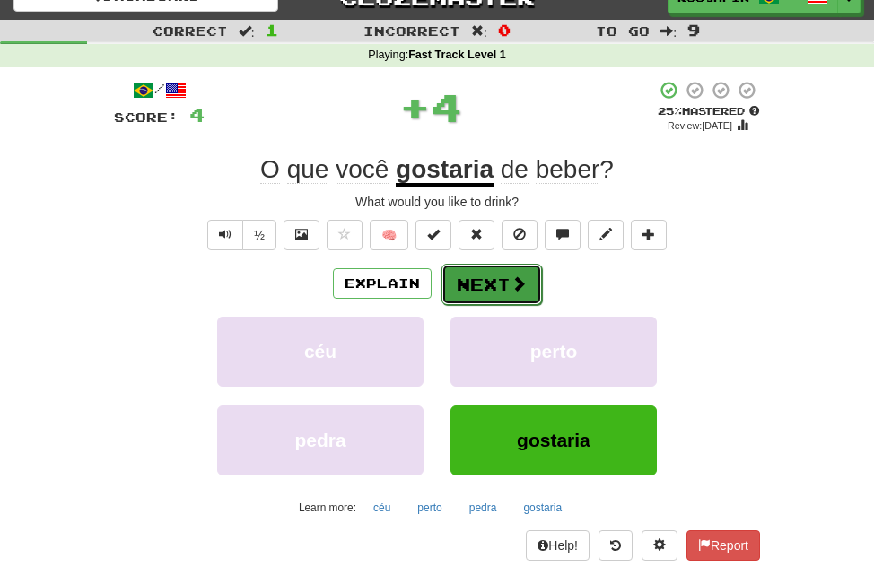
click at [475, 291] on button "Next" at bounding box center [491, 284] width 100 height 41
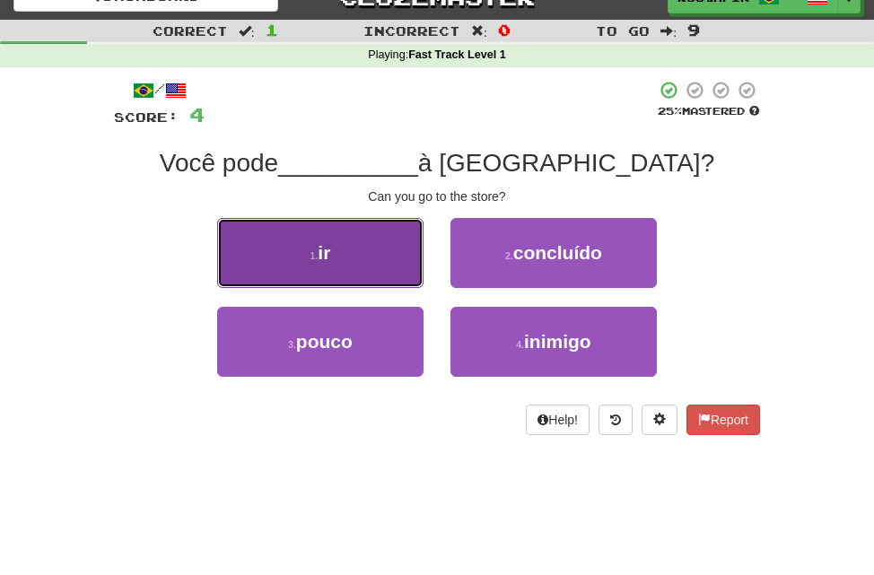
click at [365, 230] on button "1 . ir" at bounding box center [320, 253] width 206 height 70
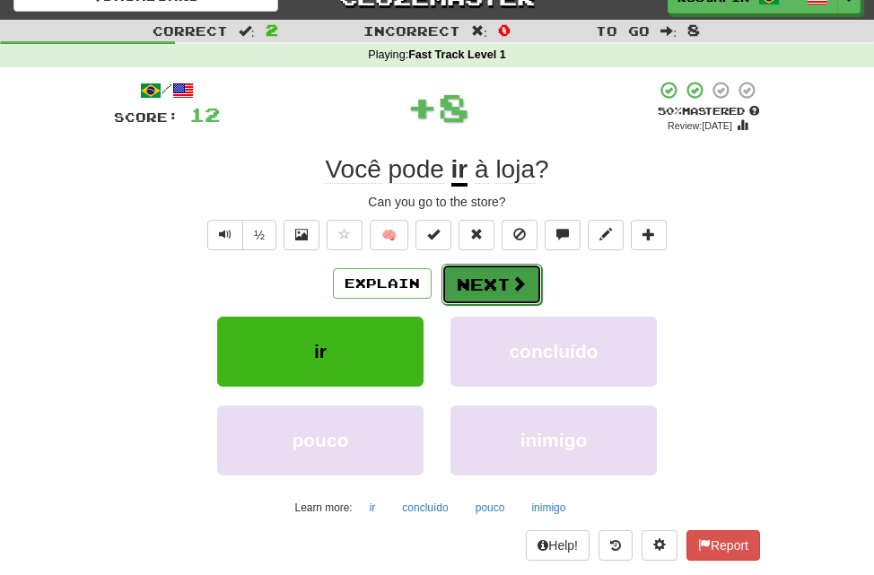
click at [497, 290] on button "Next" at bounding box center [491, 284] width 100 height 41
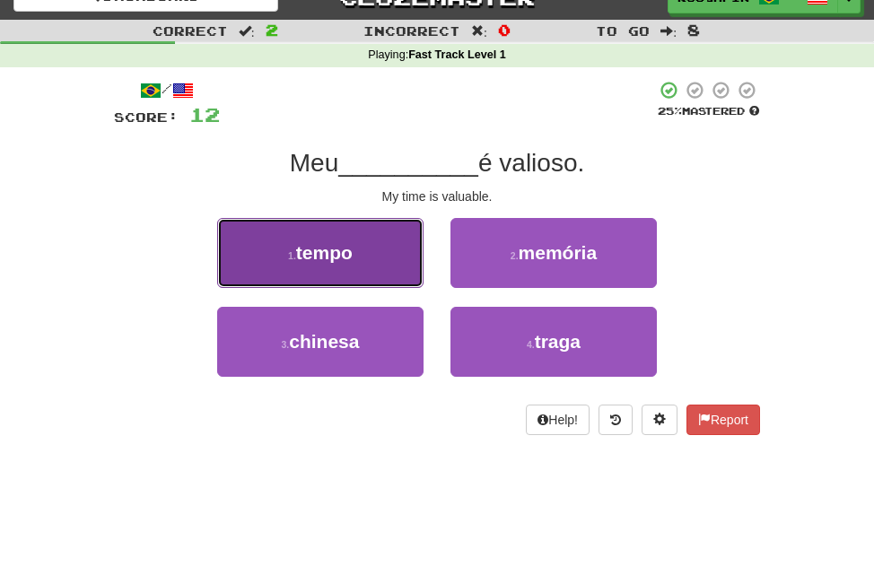
click at [368, 244] on button "1 . tempo" at bounding box center [320, 253] width 206 height 70
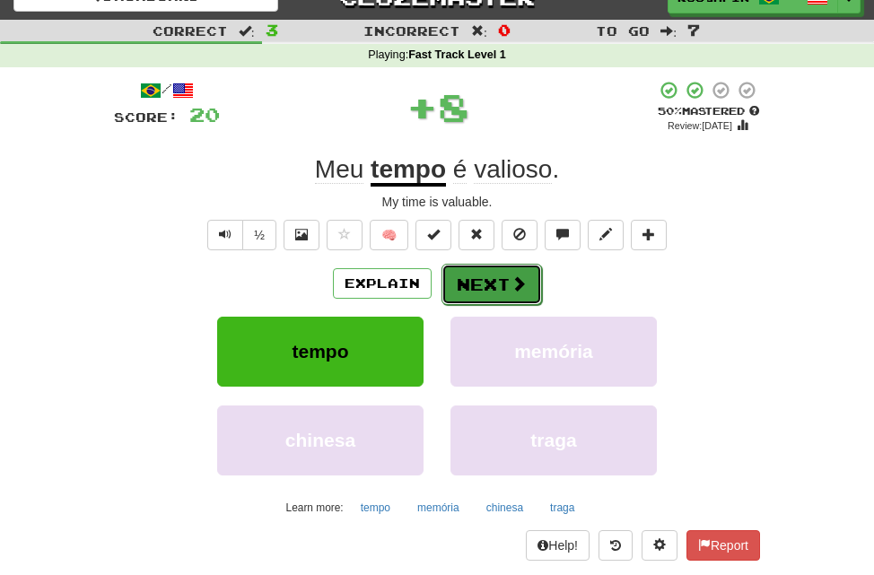
click at [496, 286] on button "Next" at bounding box center [491, 284] width 100 height 41
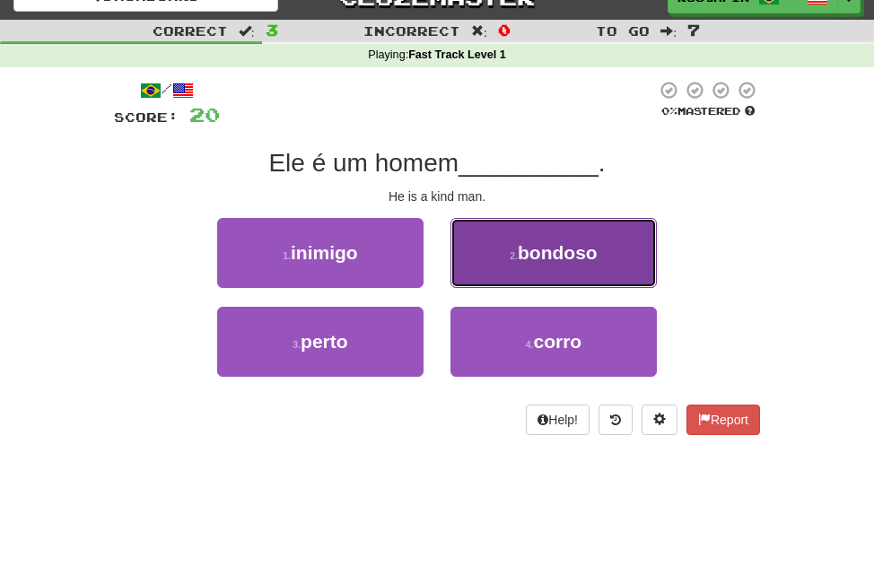
click at [474, 260] on button "2 . bondoso" at bounding box center [553, 253] width 206 height 70
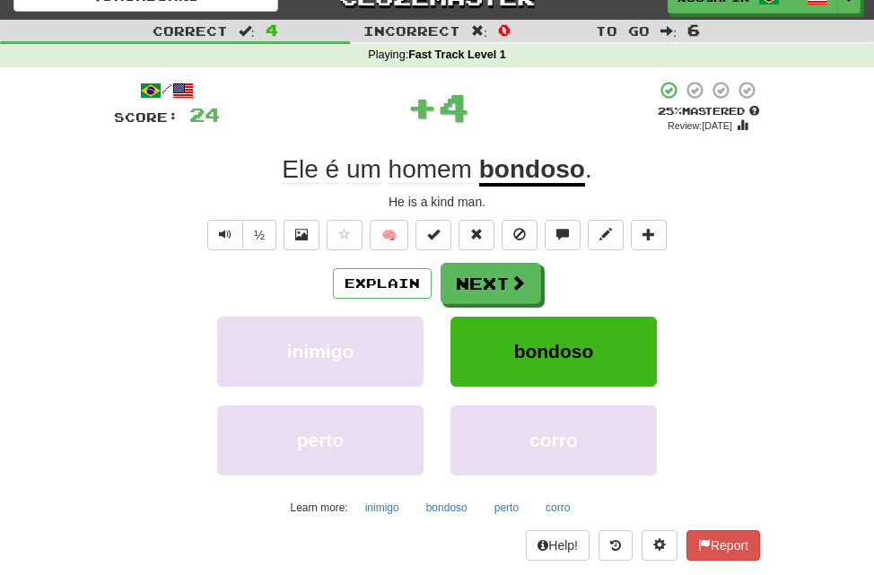
click at [529, 174] on u "bondoso" at bounding box center [532, 170] width 106 height 31
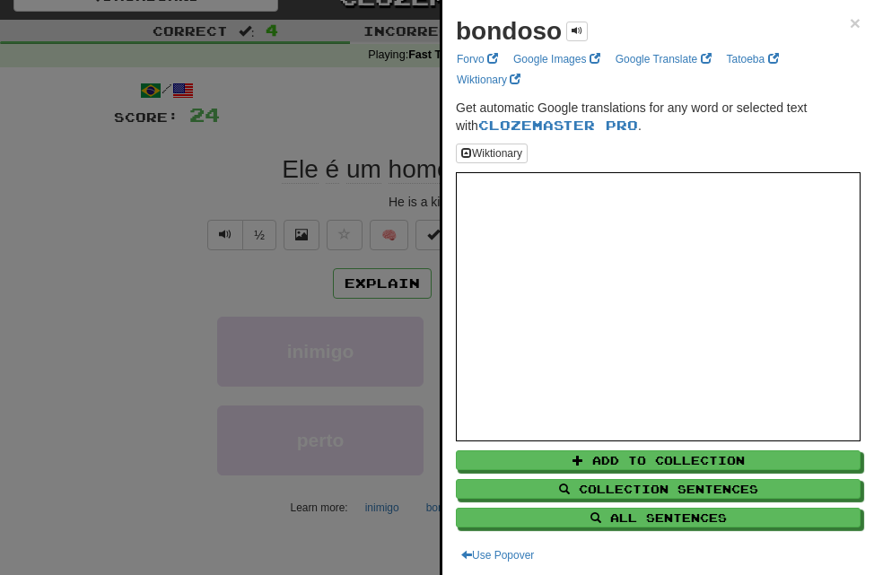
click at [257, 117] on div at bounding box center [437, 287] width 874 height 575
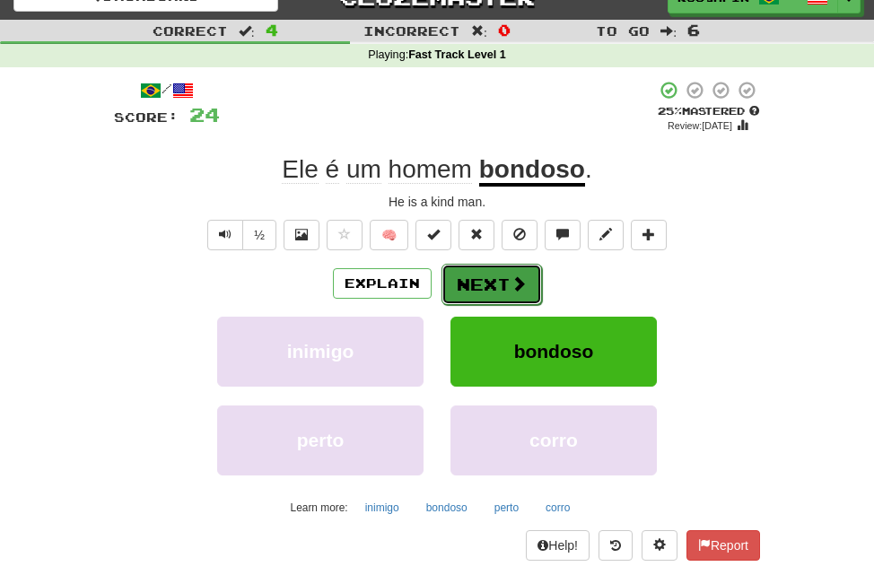
click at [483, 280] on button "Next" at bounding box center [491, 284] width 100 height 41
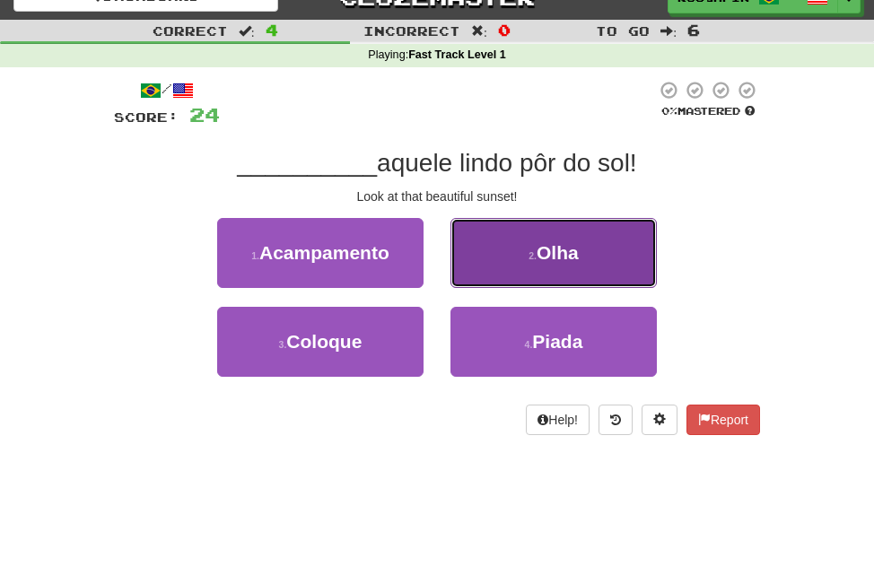
click at [518, 260] on button "2 . [GEOGRAPHIC_DATA]" at bounding box center [553, 253] width 206 height 70
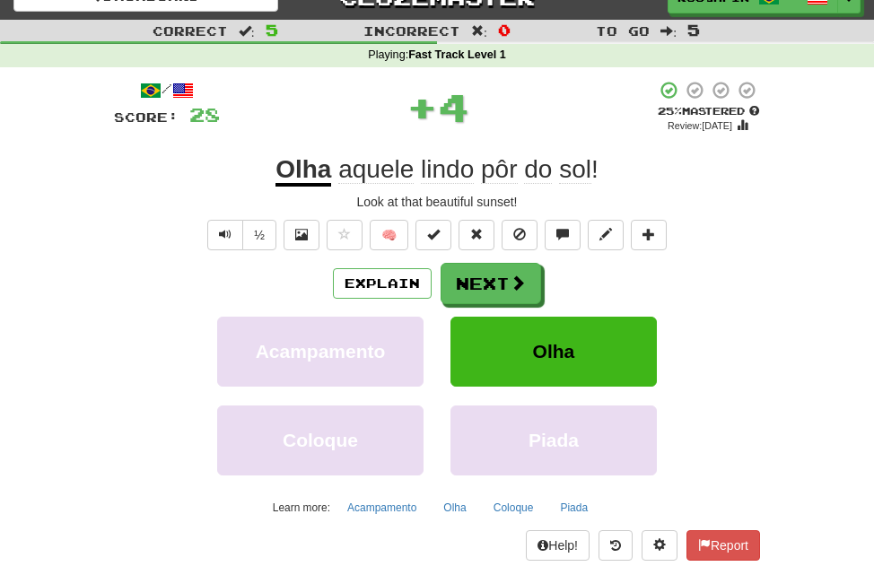
click at [375, 174] on span "aquele" at bounding box center [375, 169] width 75 height 29
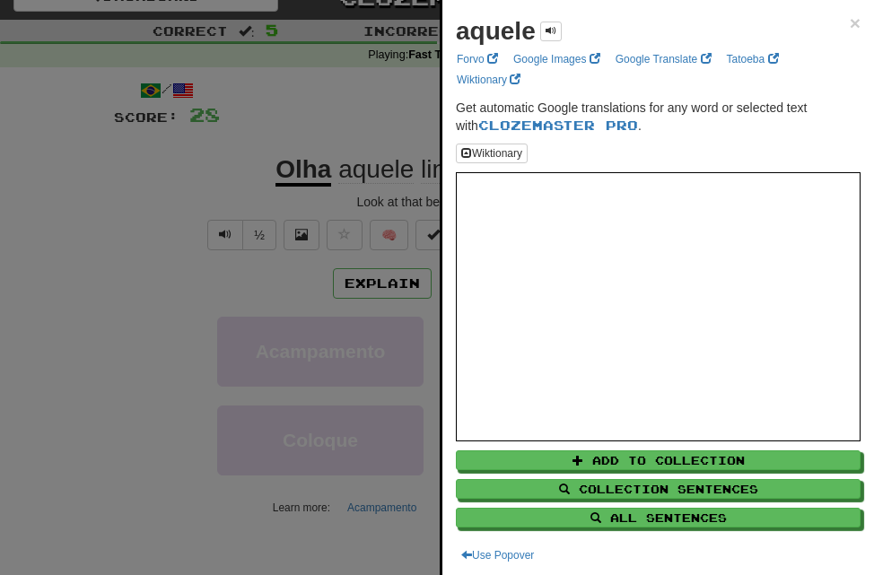
click at [133, 208] on div at bounding box center [437, 287] width 874 height 575
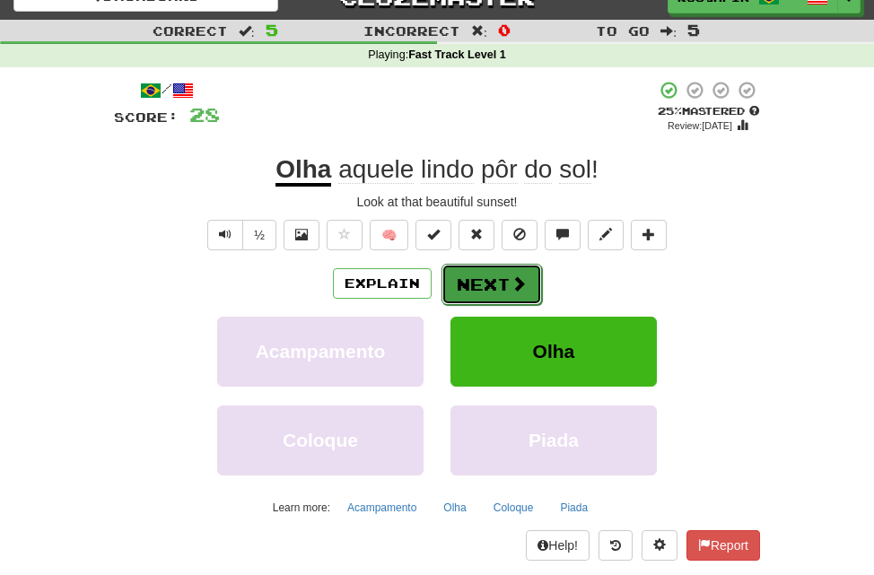
click at [478, 301] on button "Next" at bounding box center [491, 284] width 100 height 41
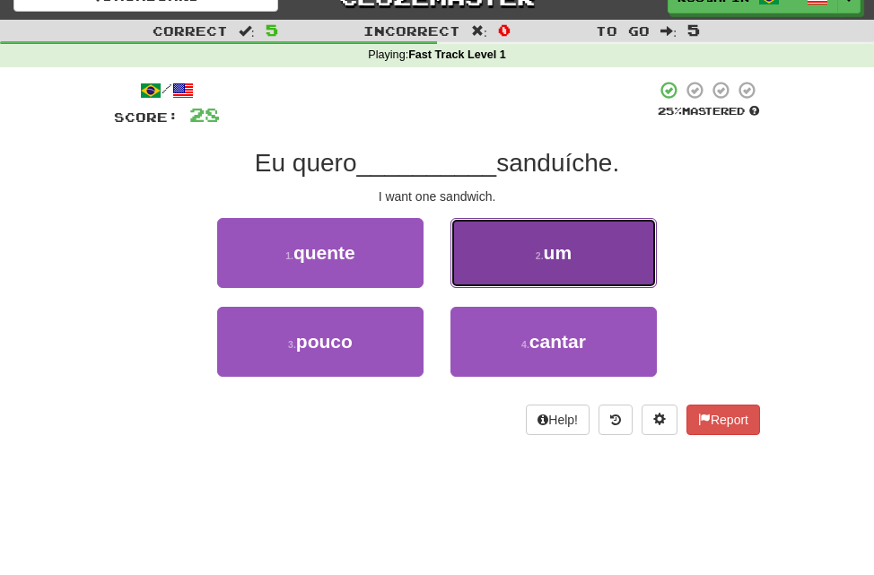
click at [552, 259] on span "um" at bounding box center [558, 252] width 29 height 21
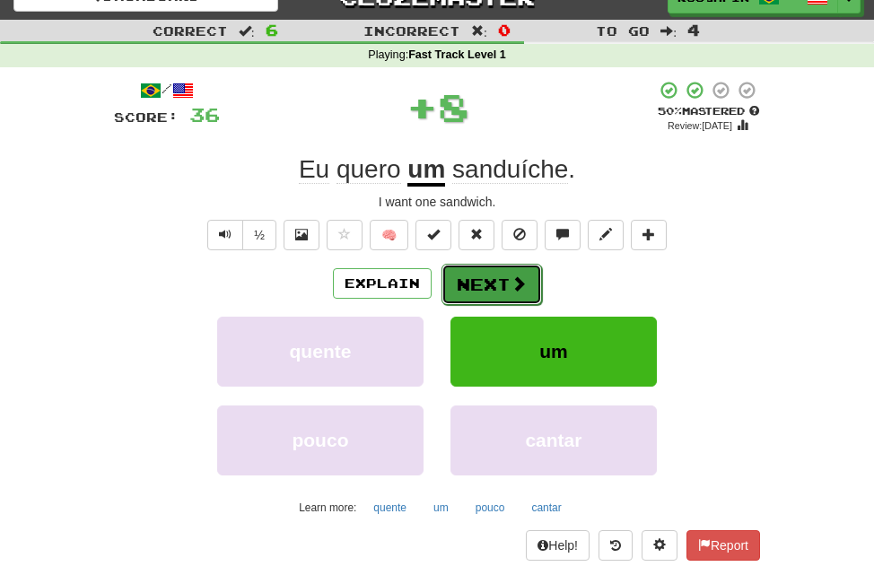
click at [502, 295] on button "Next" at bounding box center [491, 284] width 100 height 41
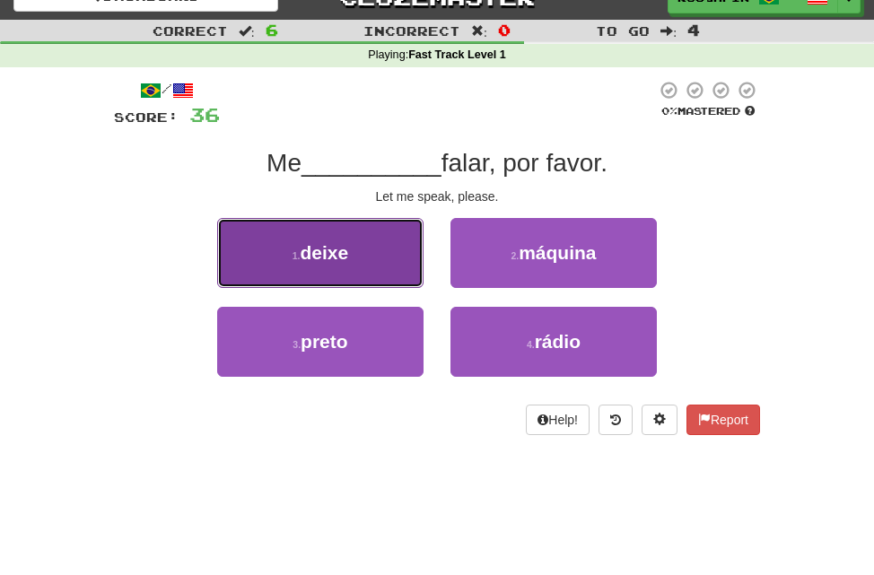
click at [376, 273] on button "1 . deixe" at bounding box center [320, 253] width 206 height 70
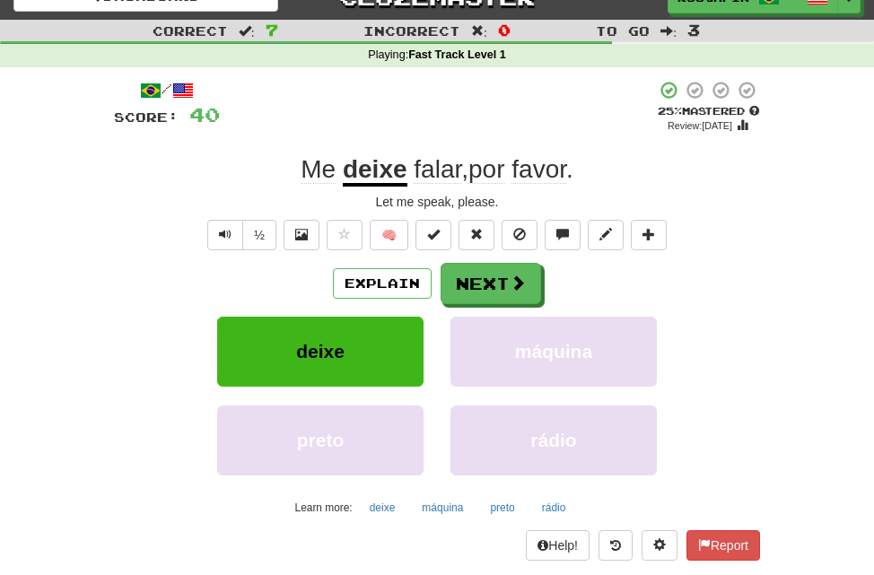
click at [370, 179] on u "deixe" at bounding box center [375, 170] width 65 height 31
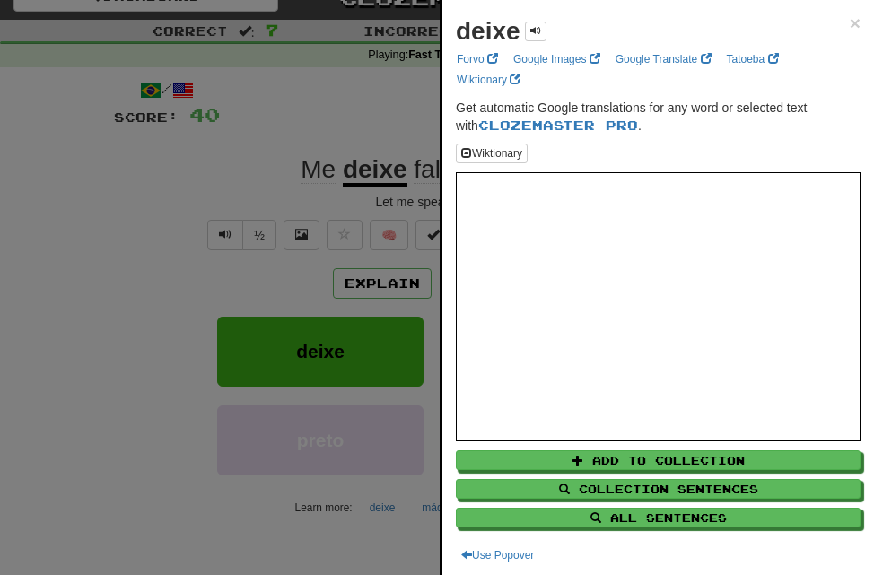
scroll to position [4, 0]
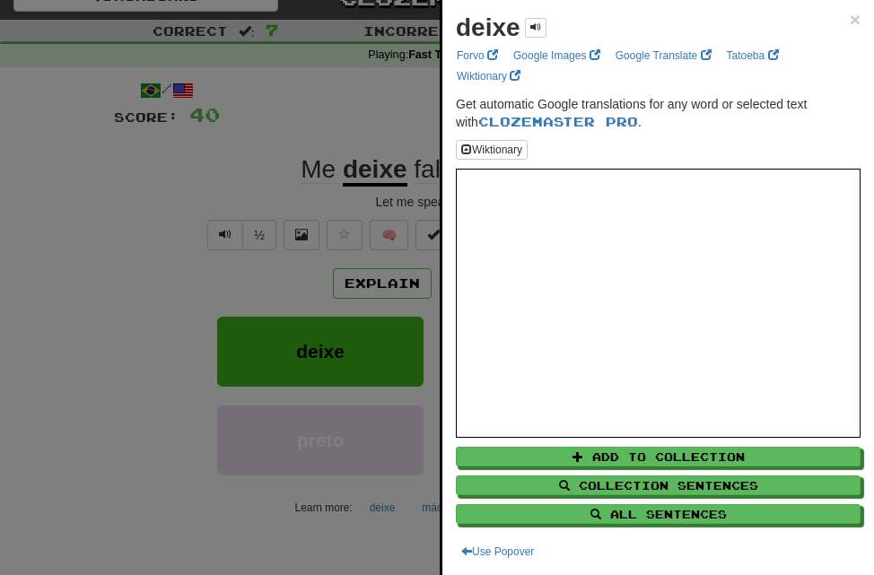
click at [223, 179] on div at bounding box center [437, 287] width 874 height 575
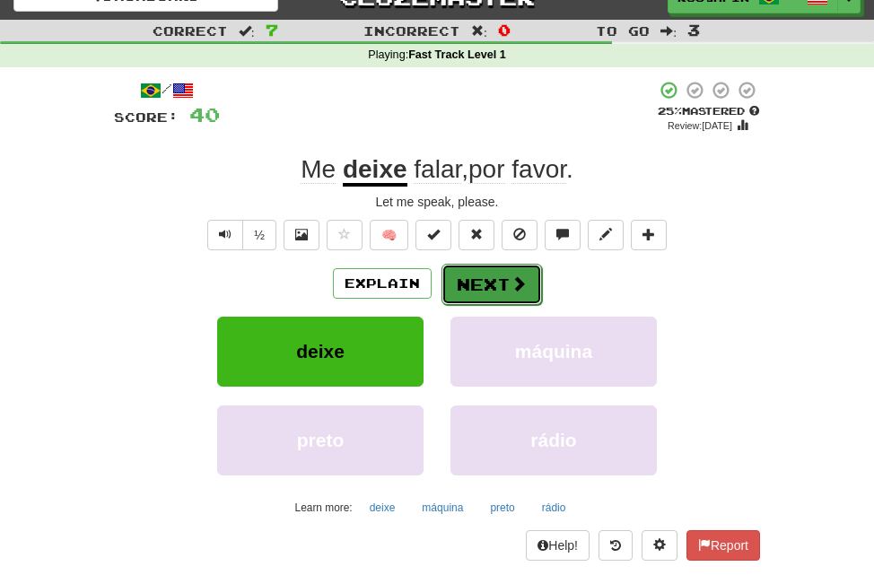
click at [514, 289] on span at bounding box center [518, 283] width 16 height 16
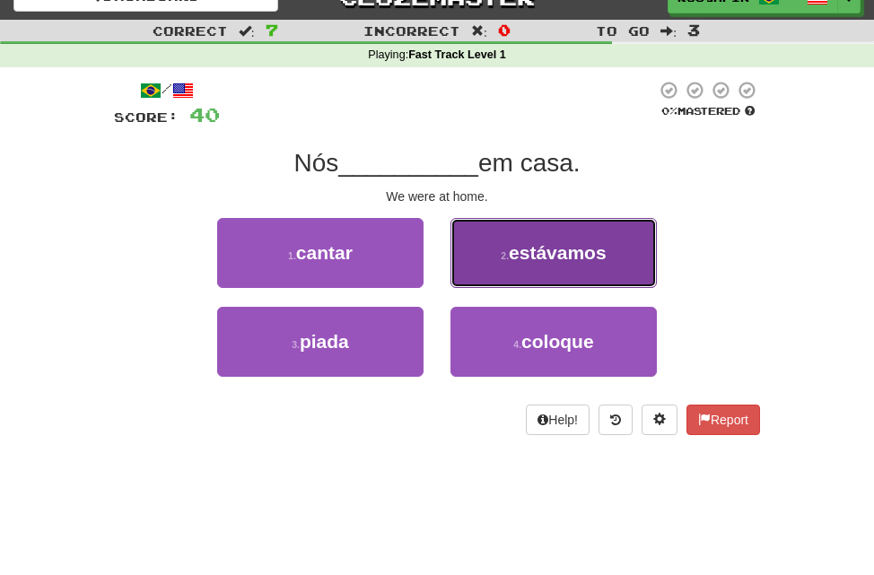
click at [517, 265] on button "2 . estávamos" at bounding box center [553, 253] width 206 height 70
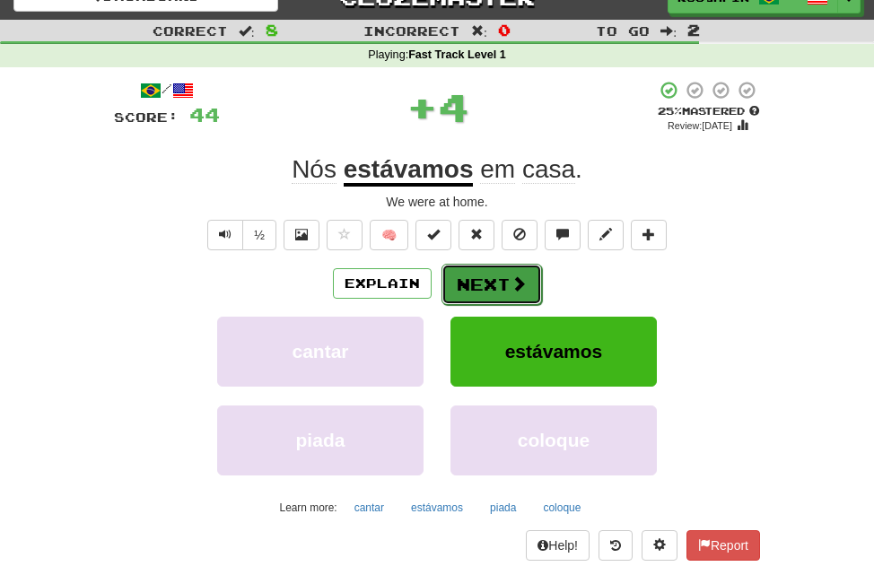
click at [477, 283] on button "Next" at bounding box center [491, 284] width 100 height 41
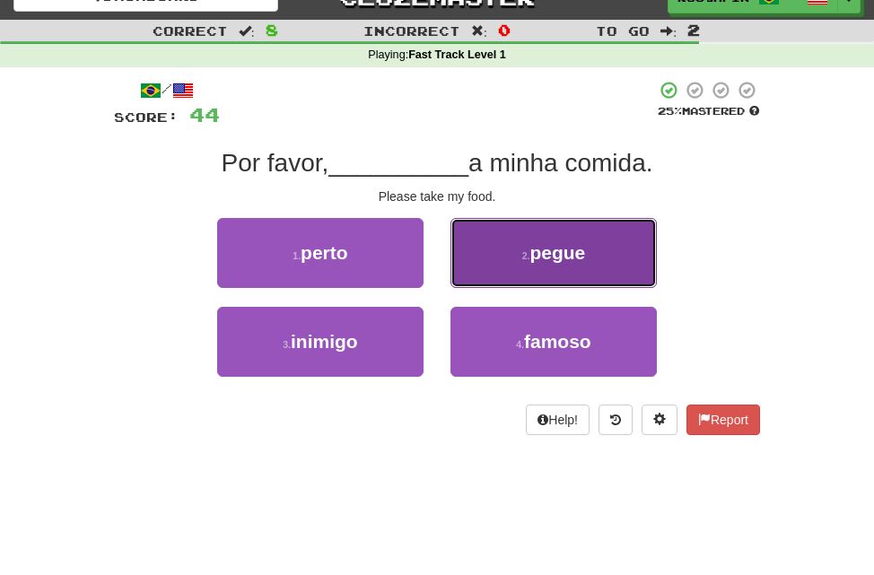
click at [502, 267] on button "2 . pegue" at bounding box center [553, 253] width 206 height 70
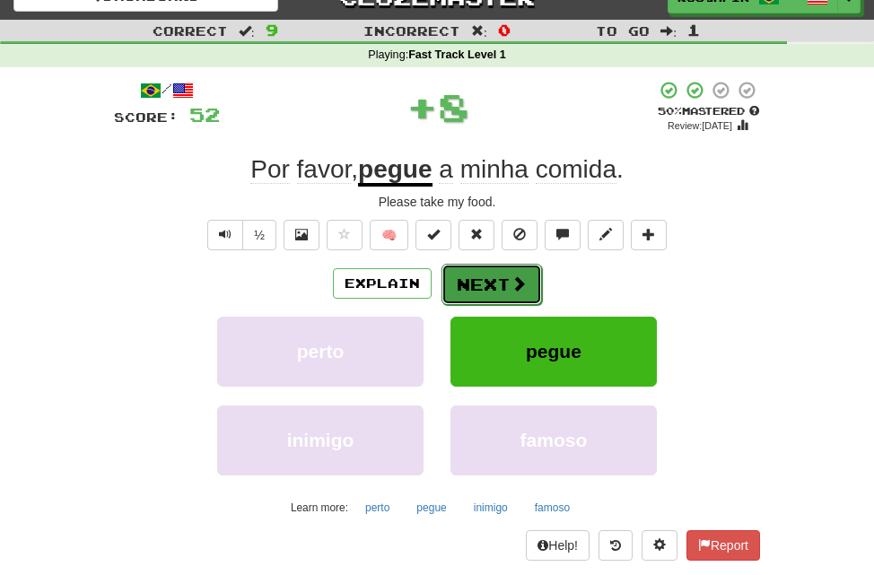
click at [482, 294] on button "Next" at bounding box center [491, 284] width 100 height 41
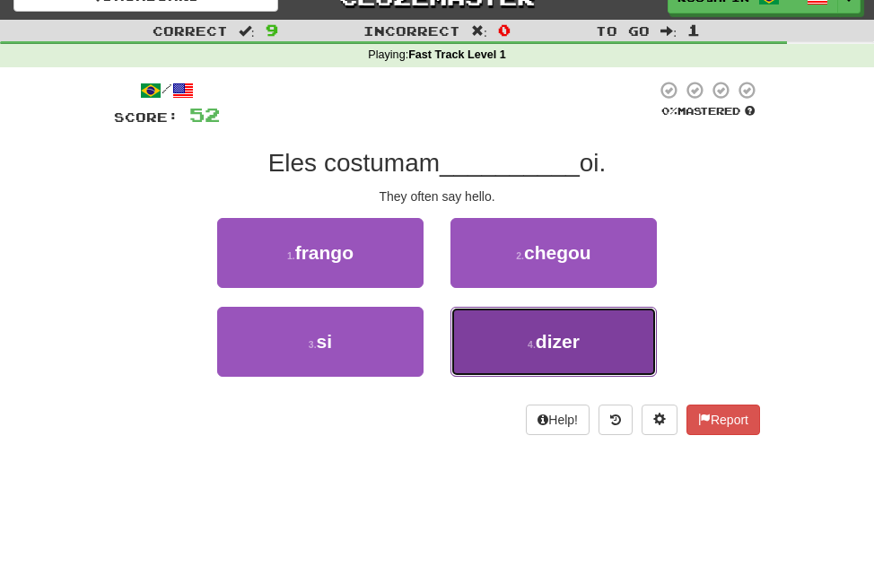
click at [510, 354] on button "4 . dizer" at bounding box center [553, 342] width 206 height 70
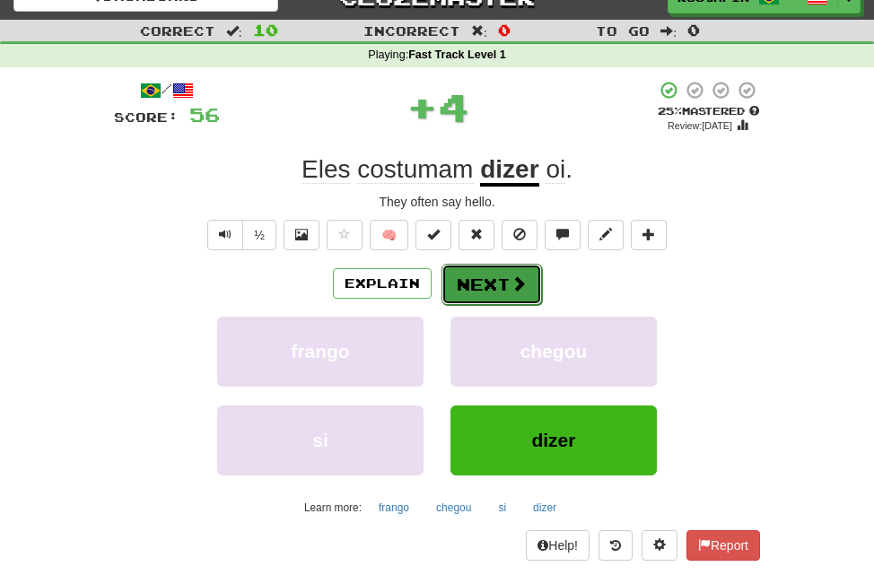
click at [488, 289] on button "Next" at bounding box center [491, 284] width 100 height 41
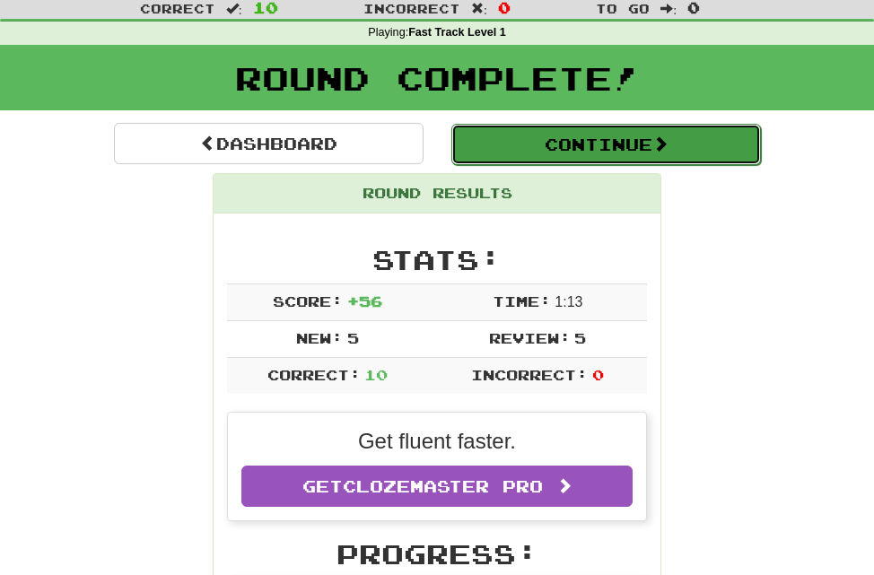
click at [585, 139] on button "Continue" at bounding box center [605, 144] width 309 height 41
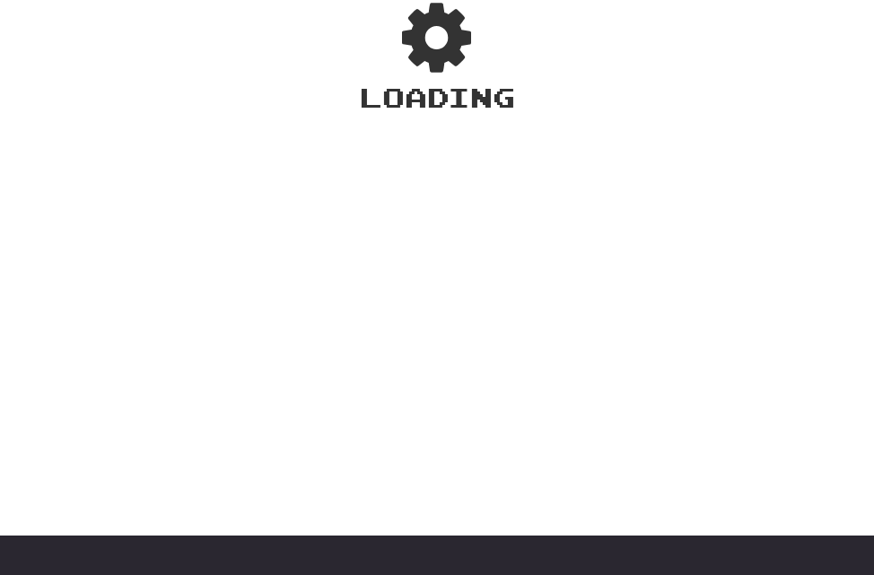
scroll to position [48, 0]
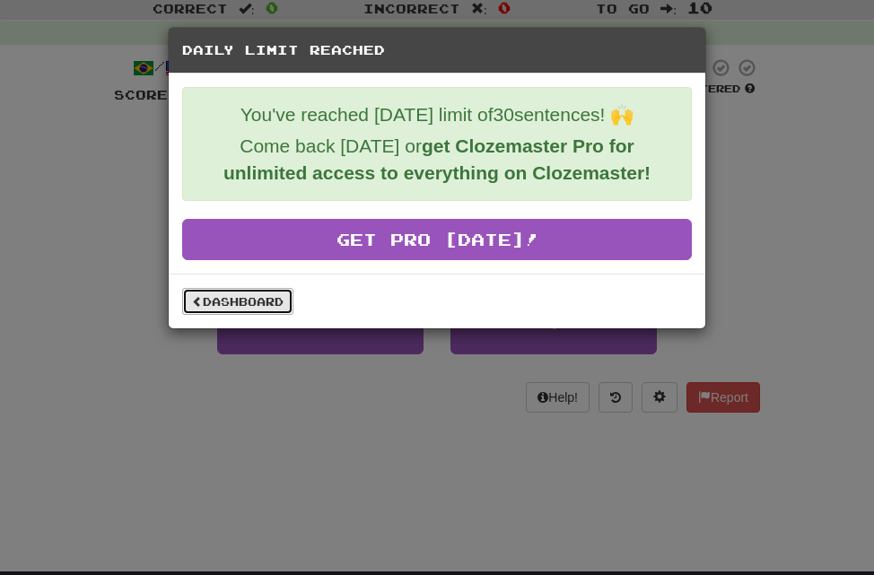
click at [234, 302] on link "Dashboard" at bounding box center [237, 301] width 111 height 27
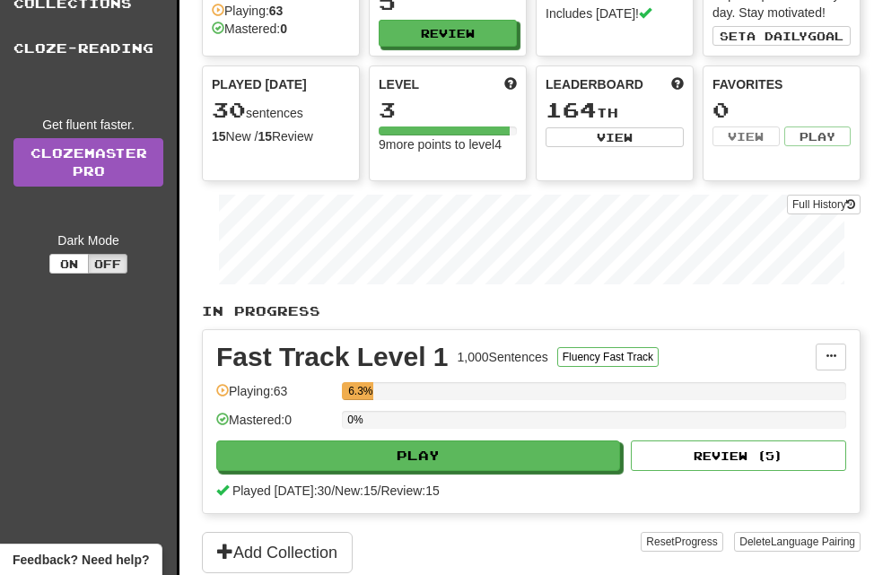
scroll to position [220, 0]
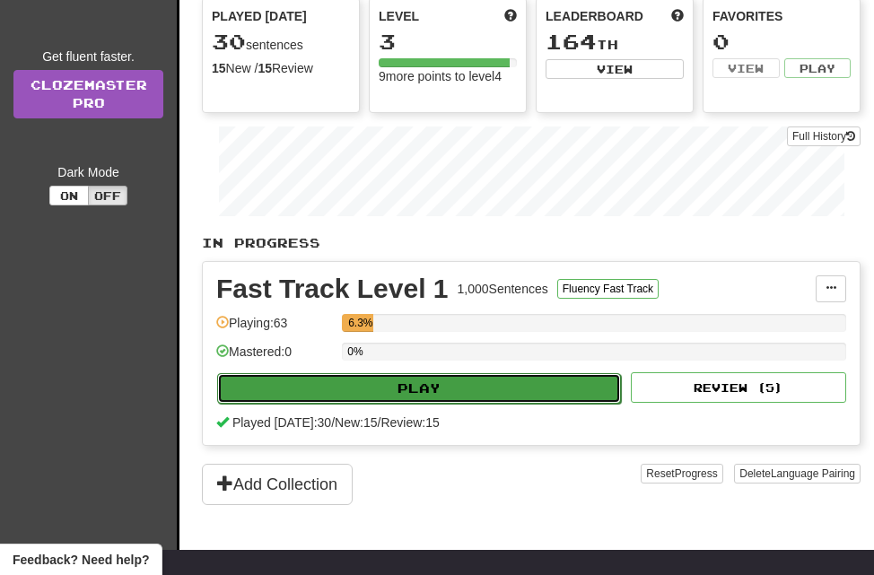
click at [432, 385] on button "Play" at bounding box center [419, 388] width 404 height 30
select select "**"
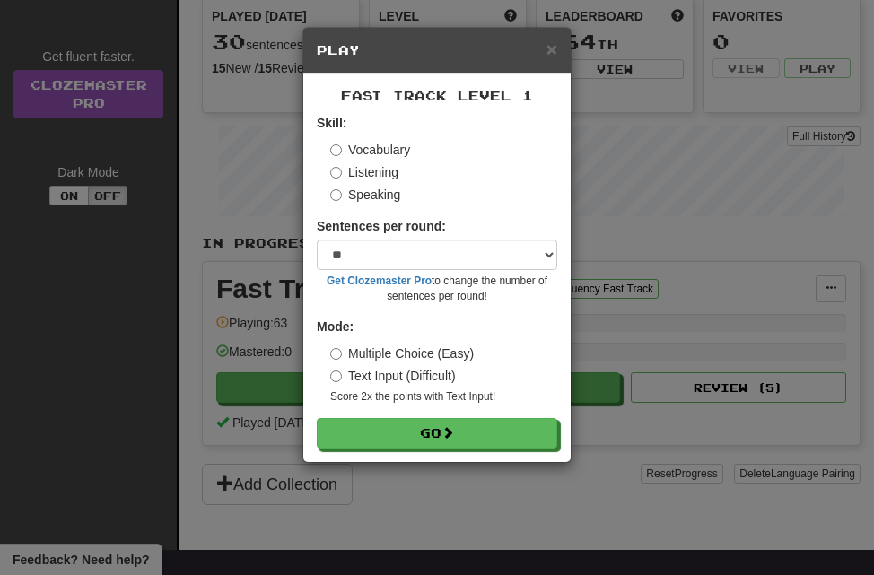
click at [382, 173] on label "Listening" at bounding box center [364, 172] width 68 height 18
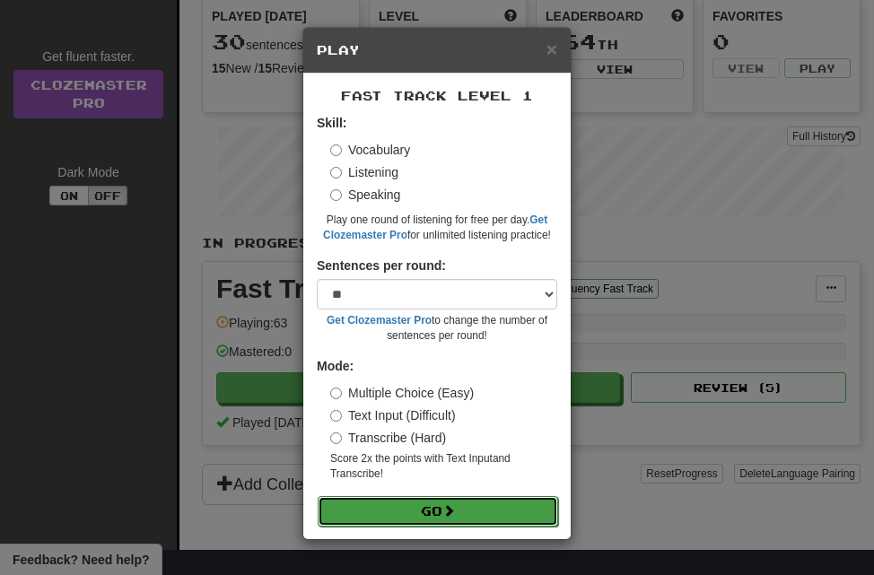
click at [454, 505] on span at bounding box center [448, 510] width 13 height 13
